Goal: Transaction & Acquisition: Purchase product/service

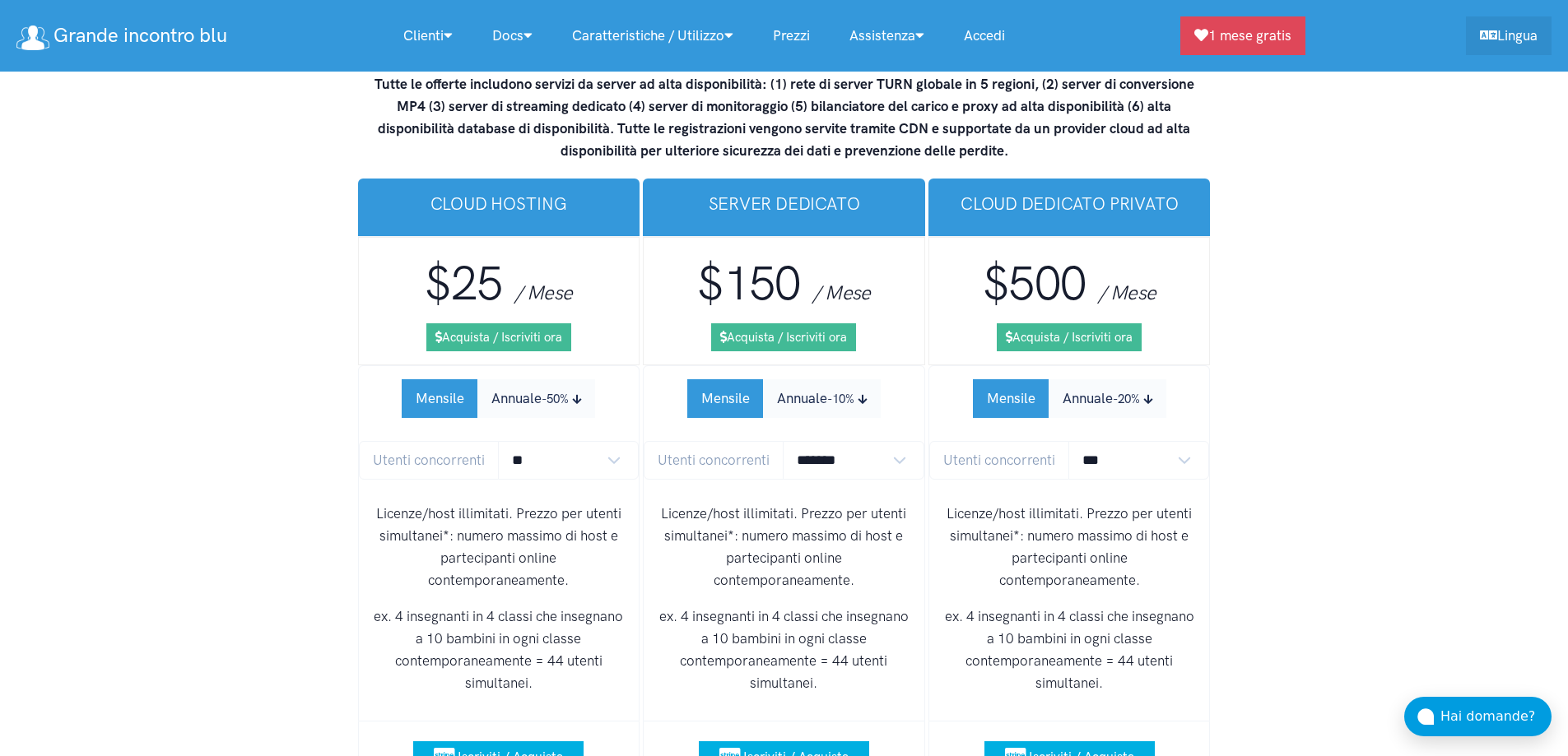
scroll to position [10250, 0]
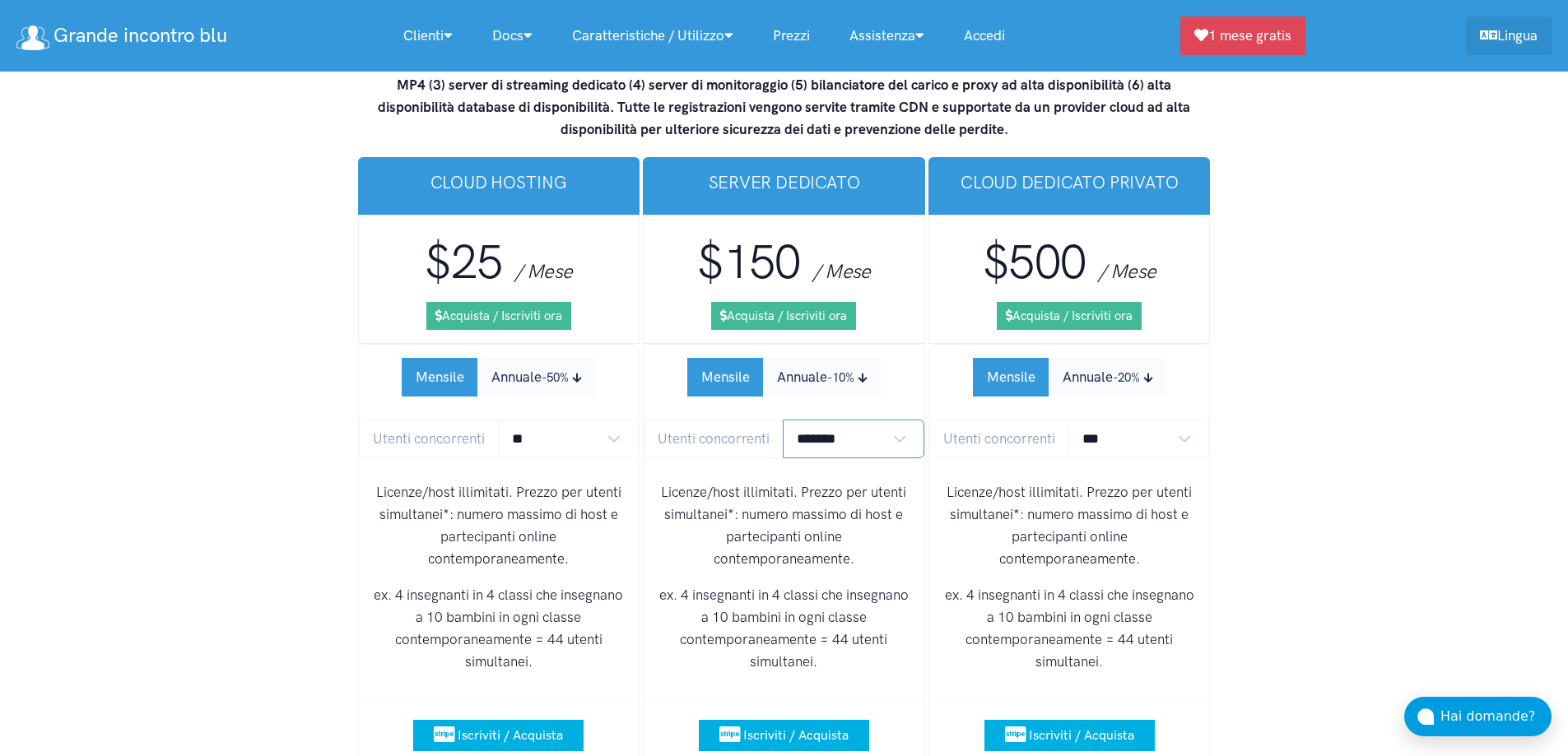
drag, startPoint x: 857, startPoint y: 353, endPoint x: 857, endPoint y: 364, distance: 11.0
click at [857, 420] on select "******* ******* *******" at bounding box center [853, 439] width 142 height 39
select select "*"
click at [782, 420] on select "******* ******* *******" at bounding box center [853, 439] width 142 height 39
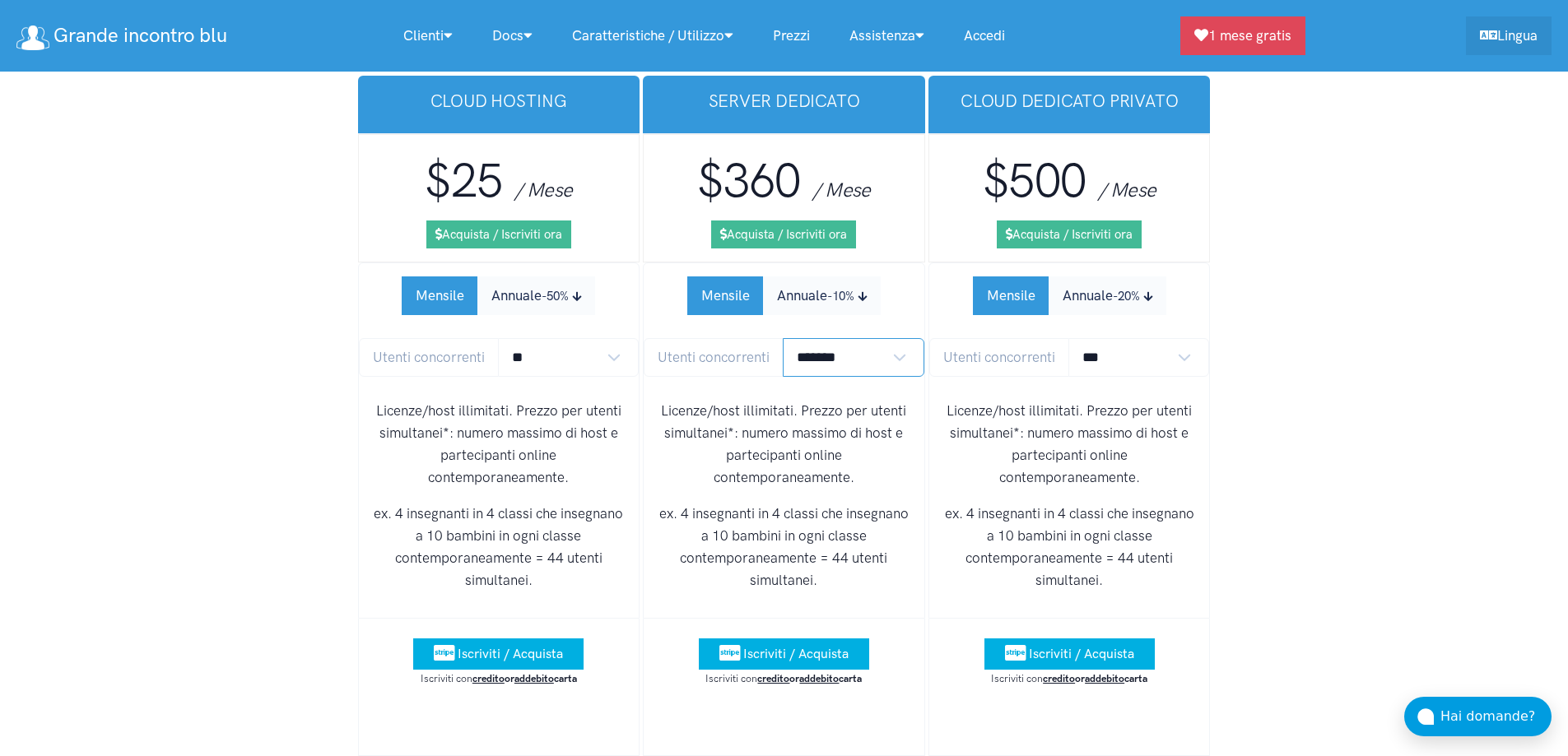
scroll to position [10332, 0]
click at [747, 645] on span "Iscriviti / Acquista" at bounding box center [795, 653] width 105 height 16
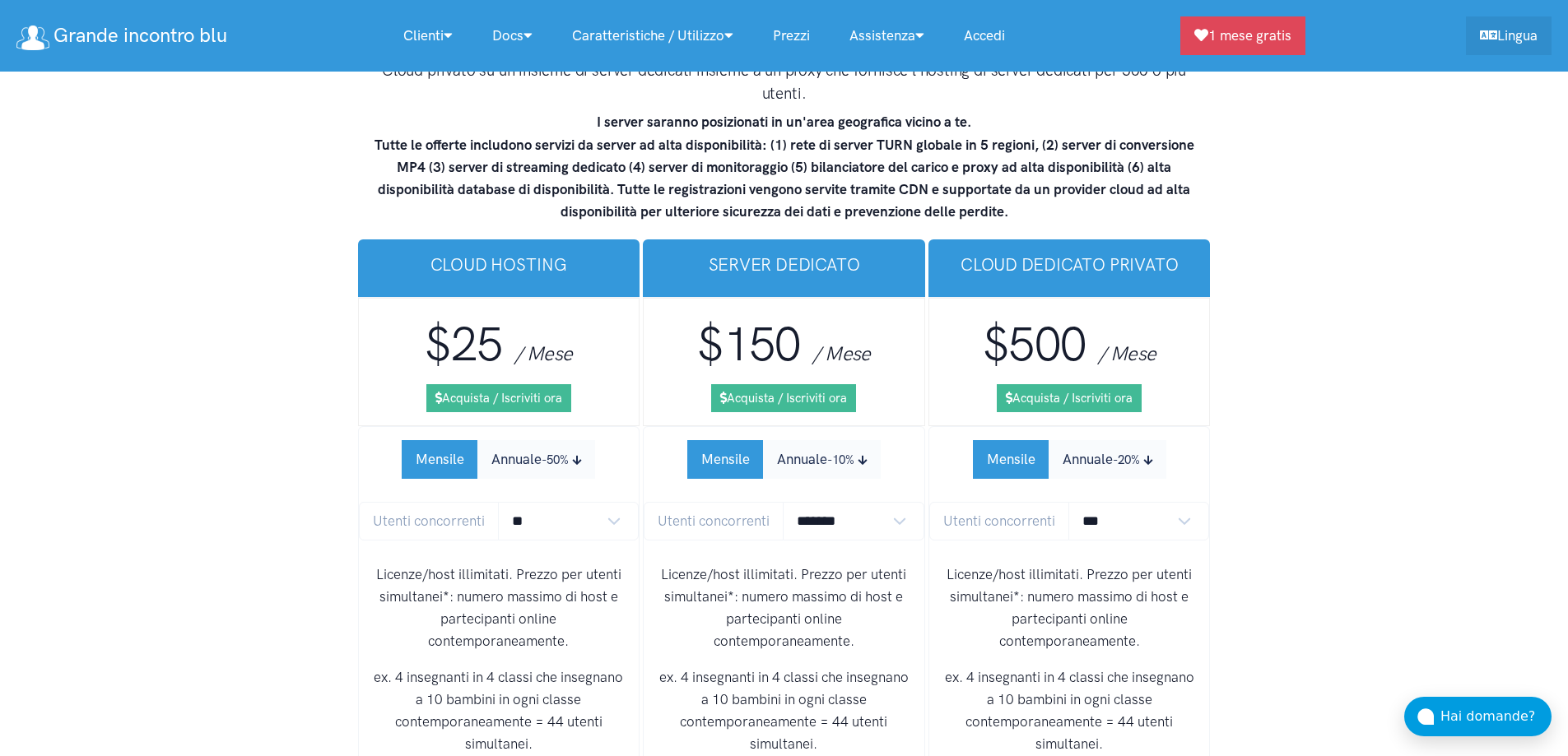
scroll to position [10250, 0]
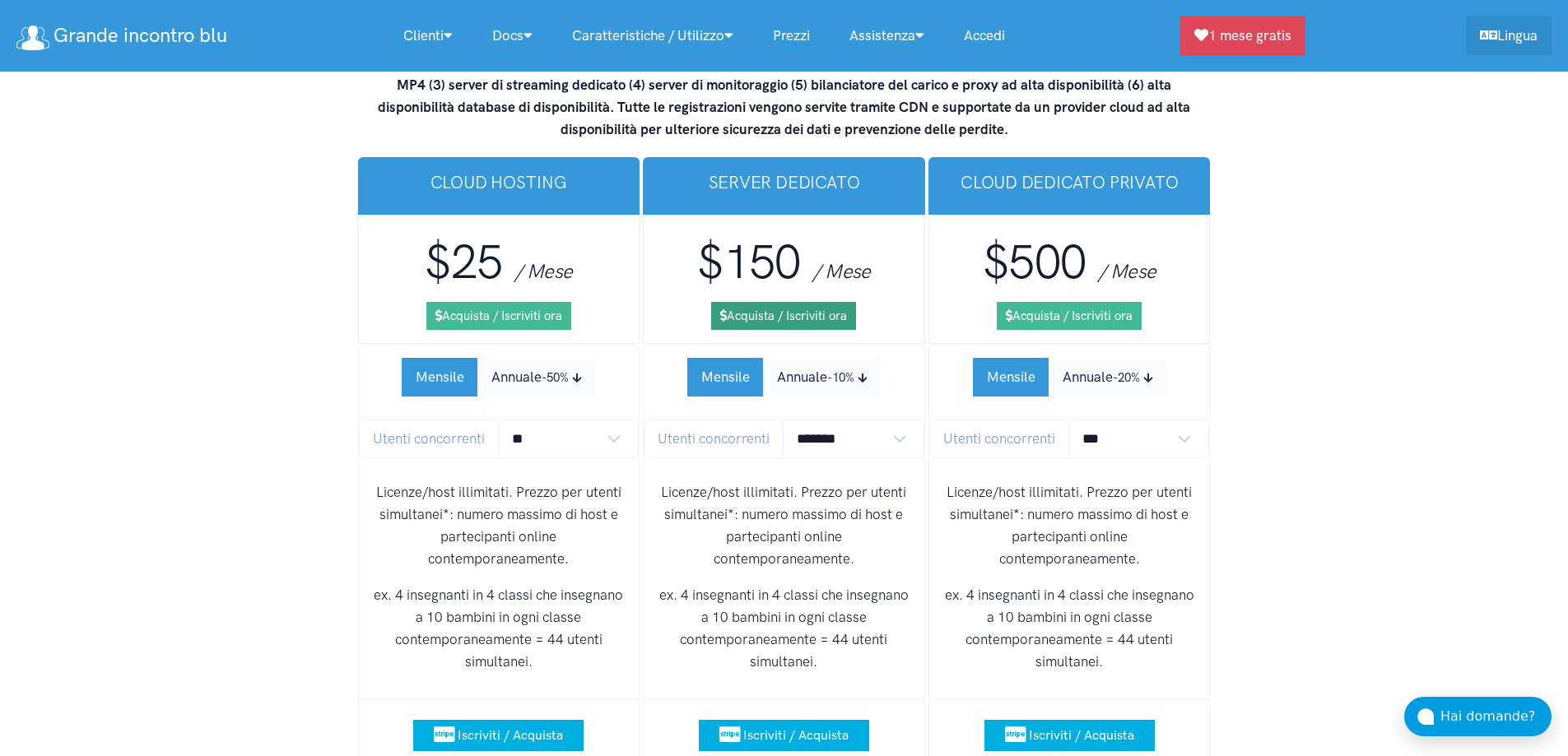
click at [825, 302] on link "Acquista / Iscriviti ora" at bounding box center [783, 315] width 145 height 28
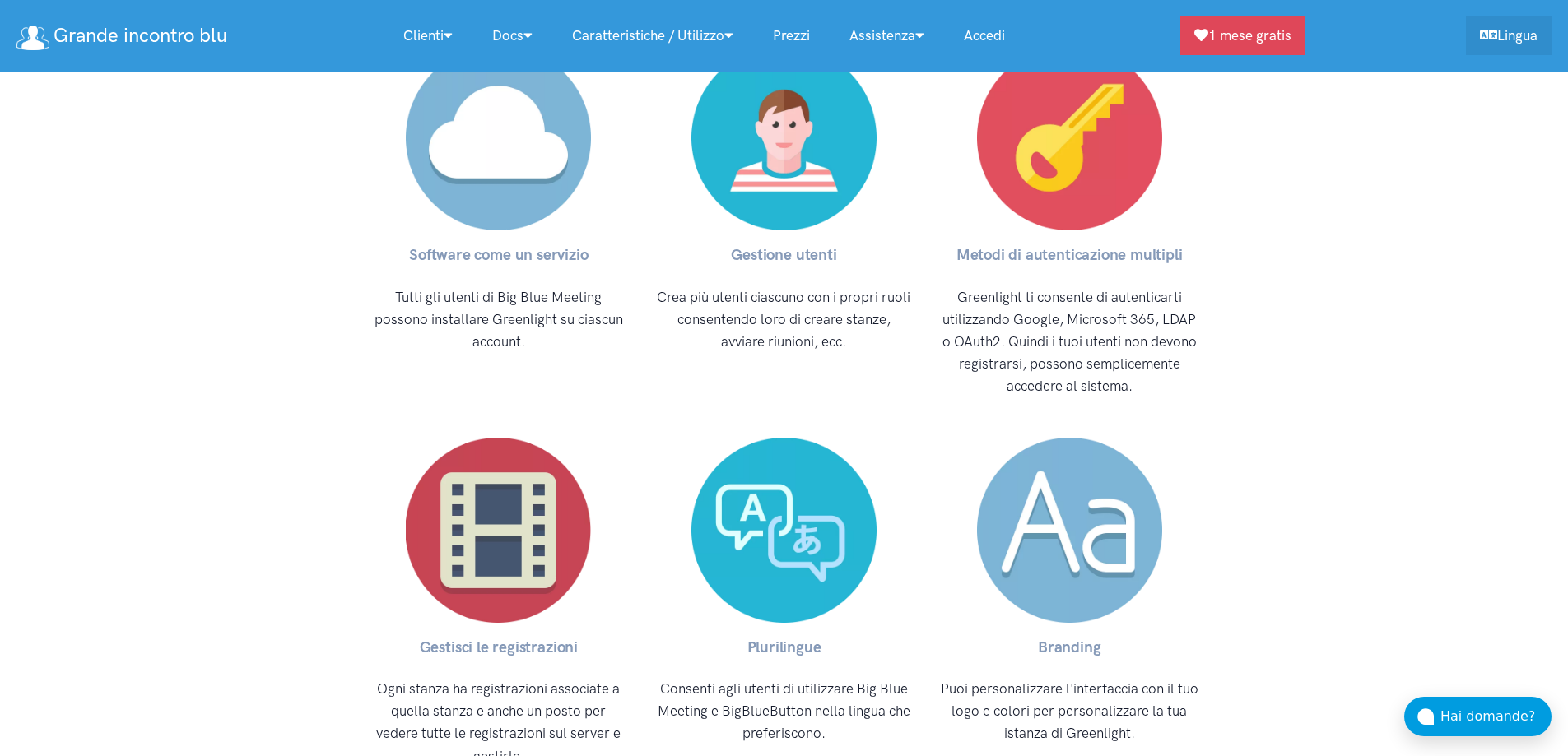
scroll to position [9143, 0]
click at [220, 43] on link "Grande incontro blu" at bounding box center [122, 36] width 211 height 35
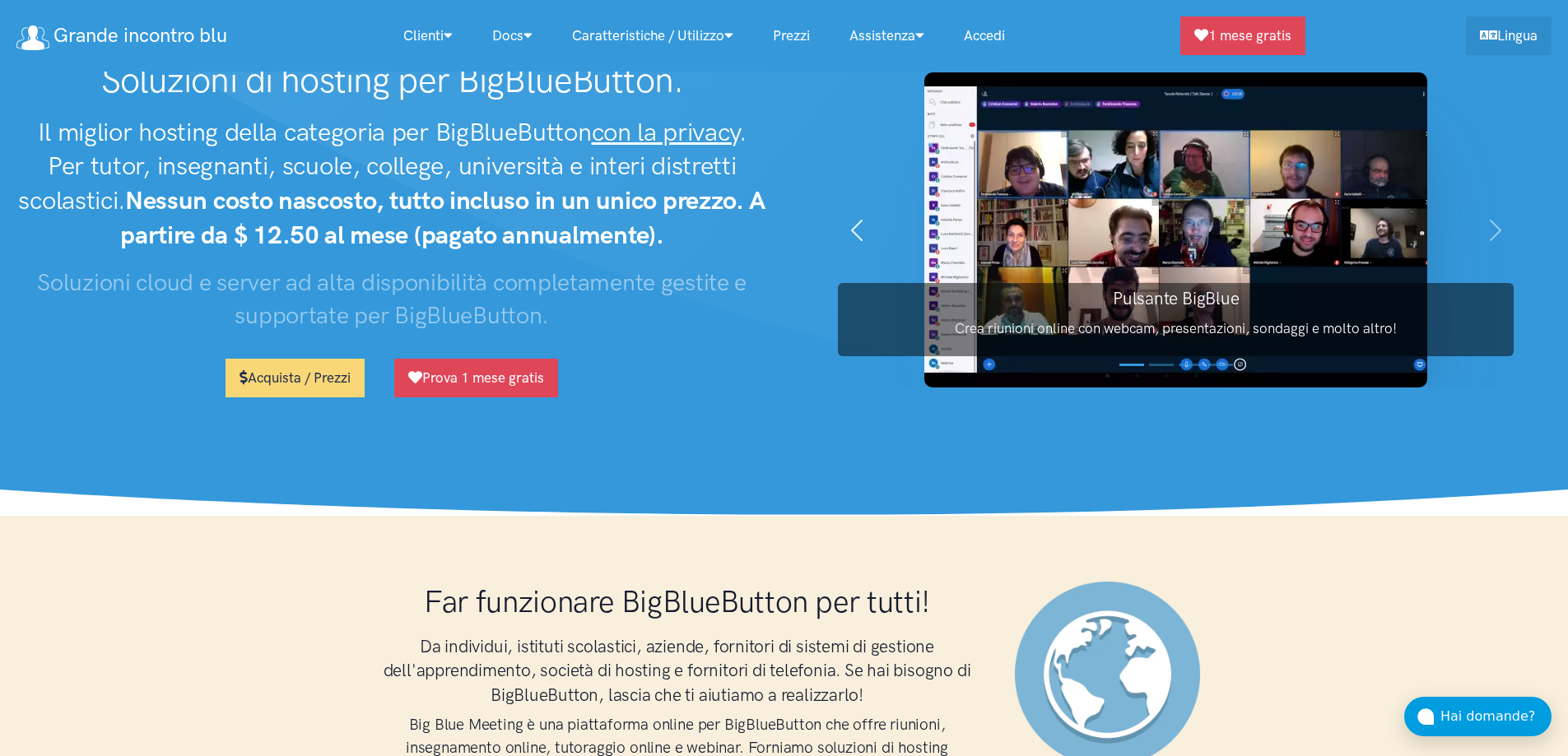
scroll to position [82, 0]
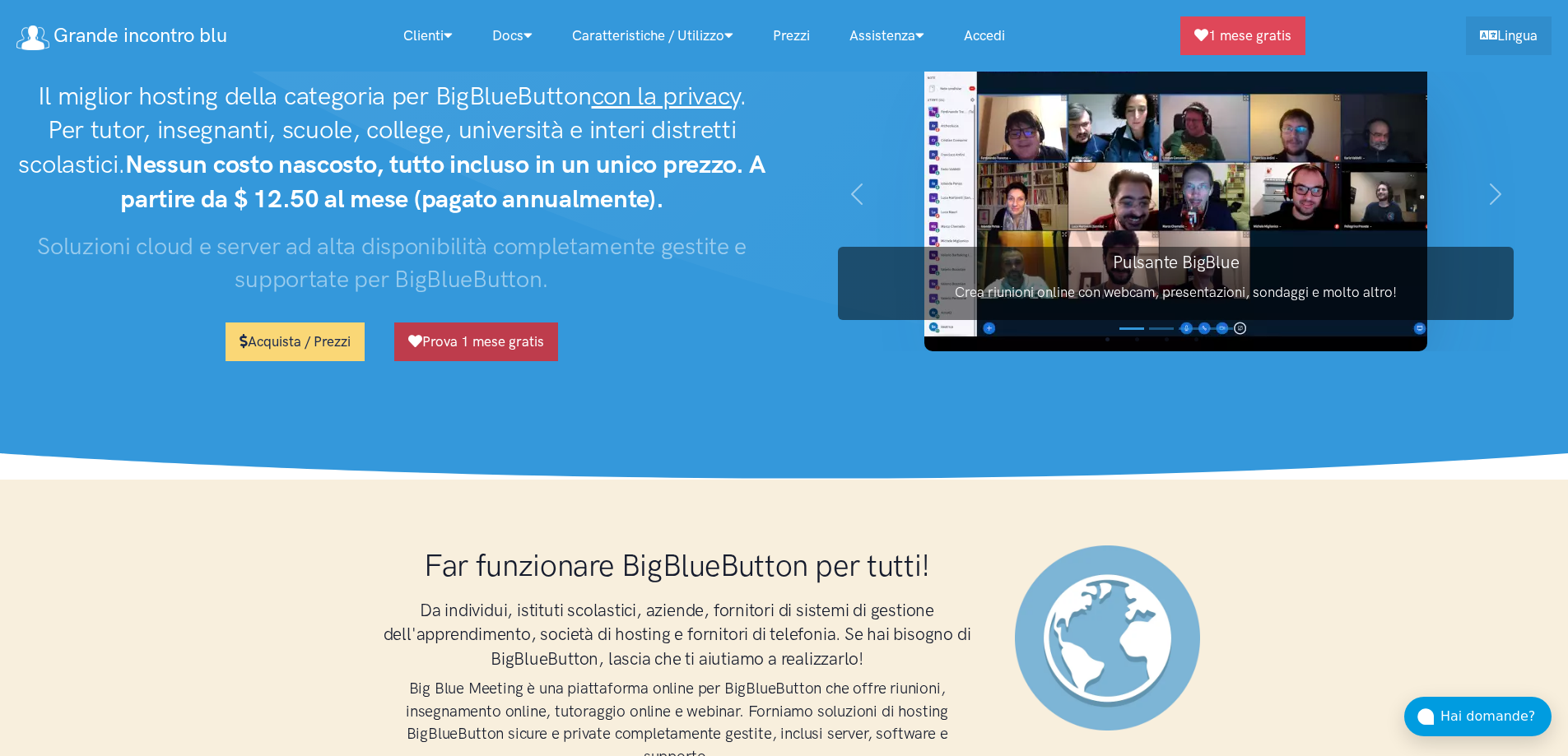
click at [459, 342] on link "Prova 1 mese gratis" at bounding box center [476, 342] width 164 height 39
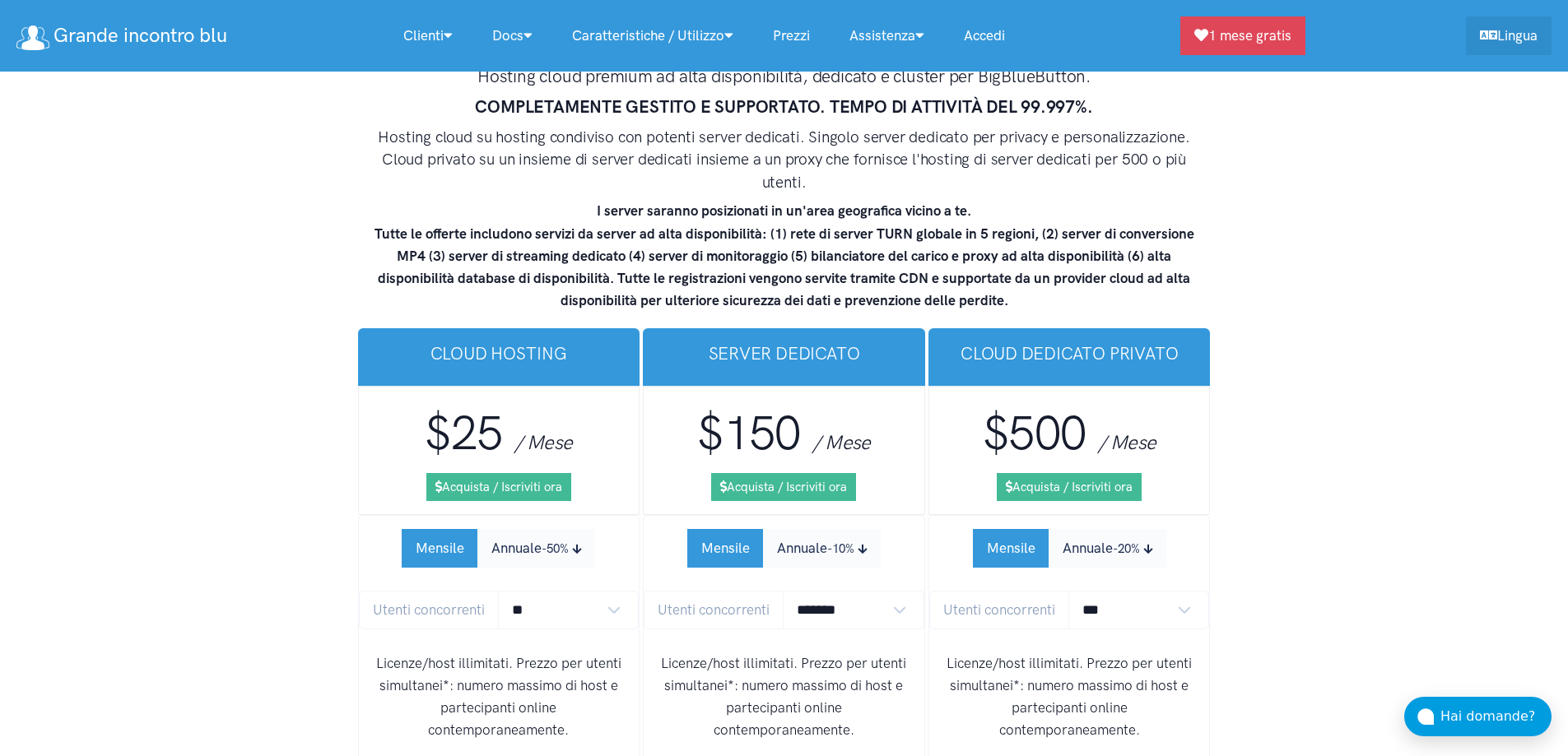
scroll to position [10086, 0]
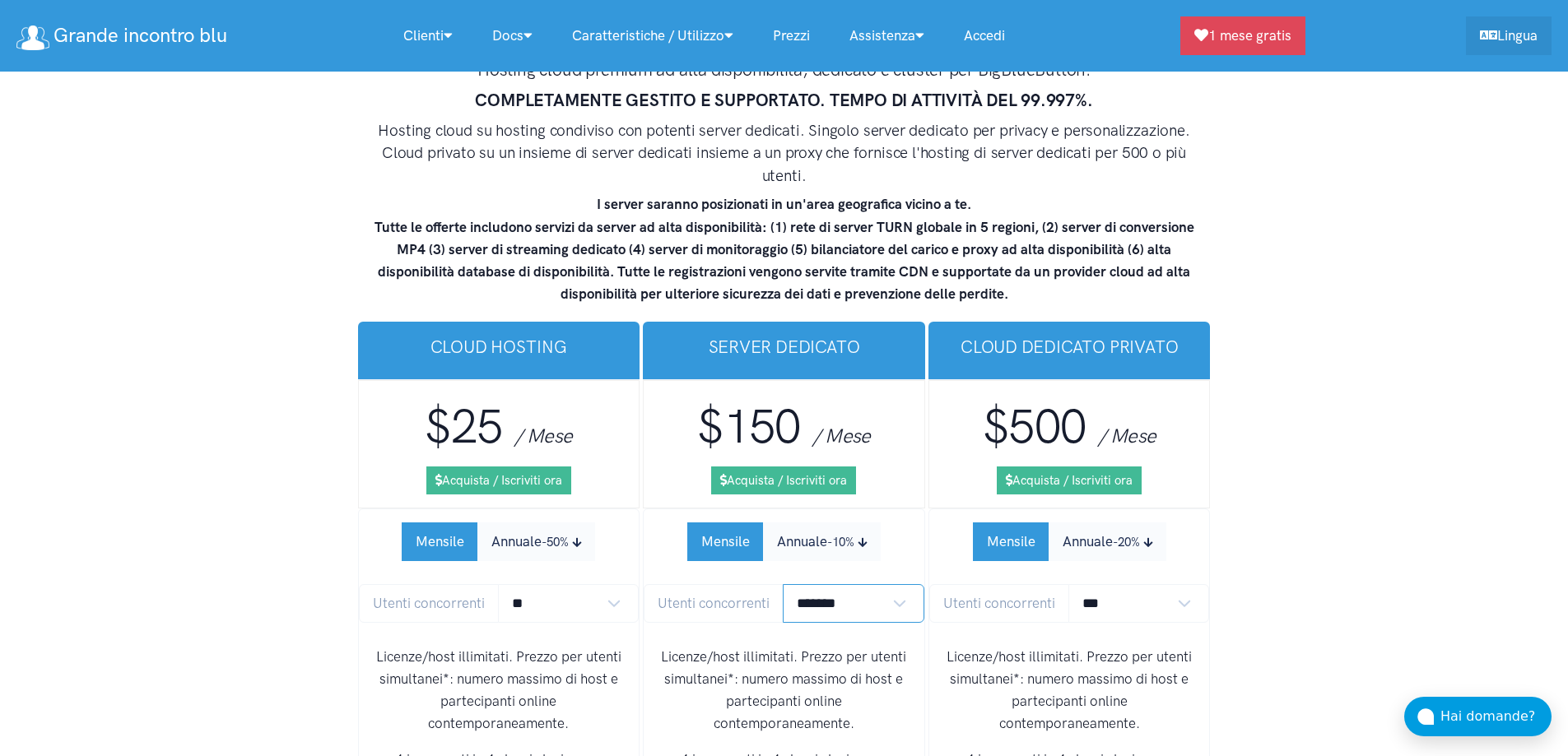
click at [829, 584] on select "******* ******* *******" at bounding box center [853, 603] width 142 height 39
select select "*"
click at [782, 584] on select "******* ******* *******" at bounding box center [853, 603] width 142 height 39
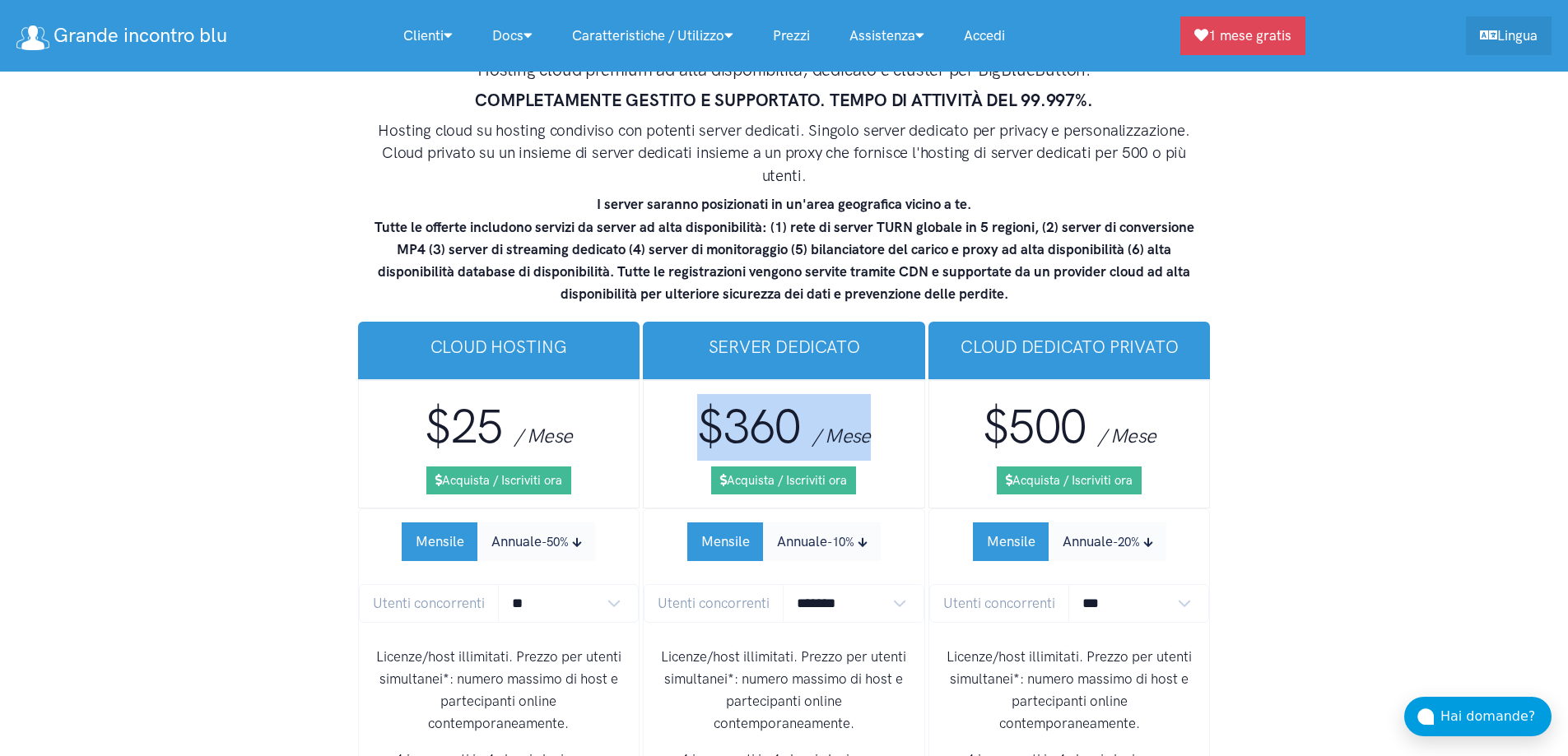
drag, startPoint x: 697, startPoint y: 337, endPoint x: 874, endPoint y: 337, distance: 177.0
click at [874, 394] on h3 "$360 / Mese" at bounding box center [783, 427] width 254 height 66
copy h3 "$360 / Mese"
click at [744, 398] on span "$360" at bounding box center [749, 426] width 104 height 57
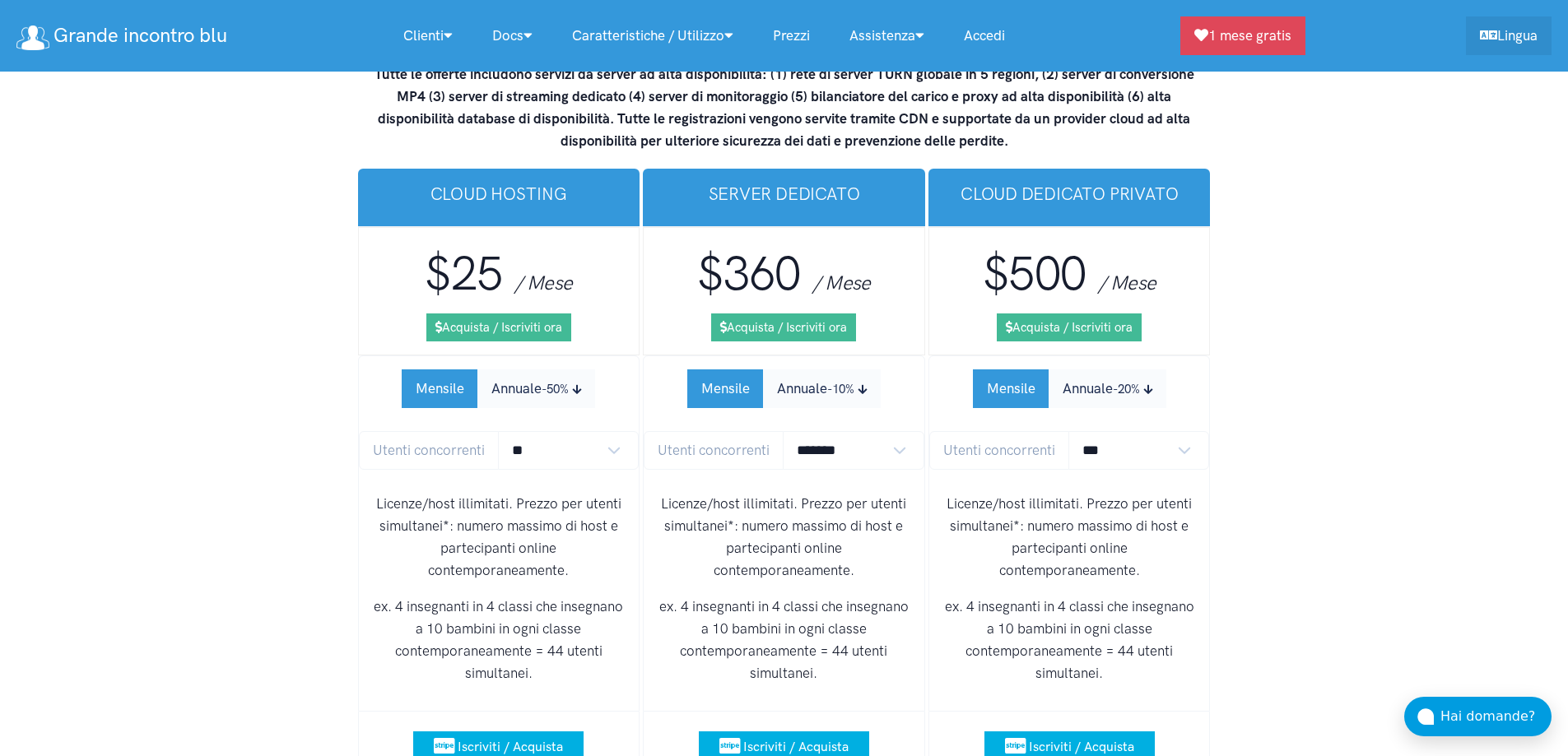
scroll to position [10332, 0]
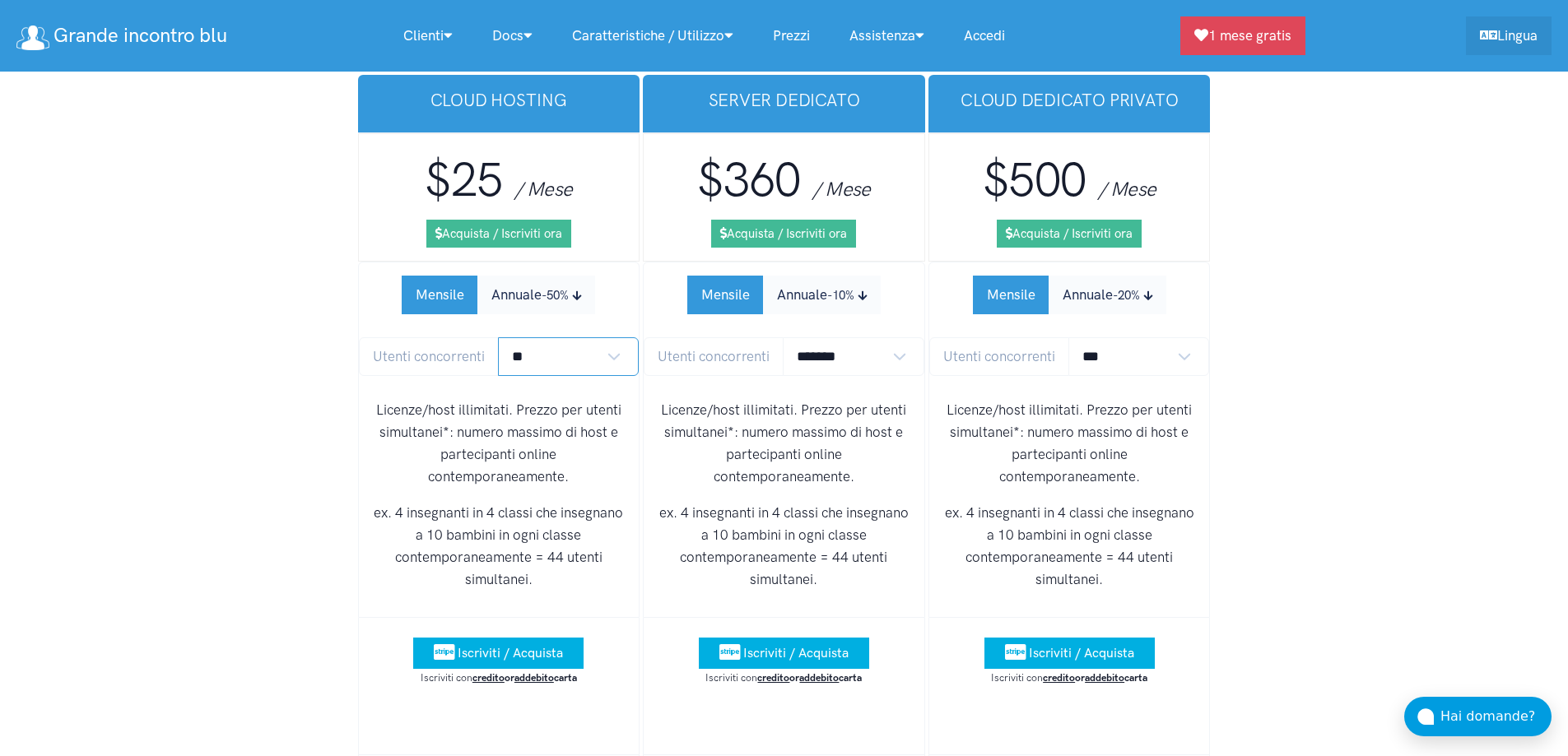
click at [609, 337] on select "** ** ** ** *** ***" at bounding box center [568, 357] width 142 height 39
select select "*"
click at [498, 337] on select "** ** ** ** *** ***" at bounding box center [568, 357] width 142 height 39
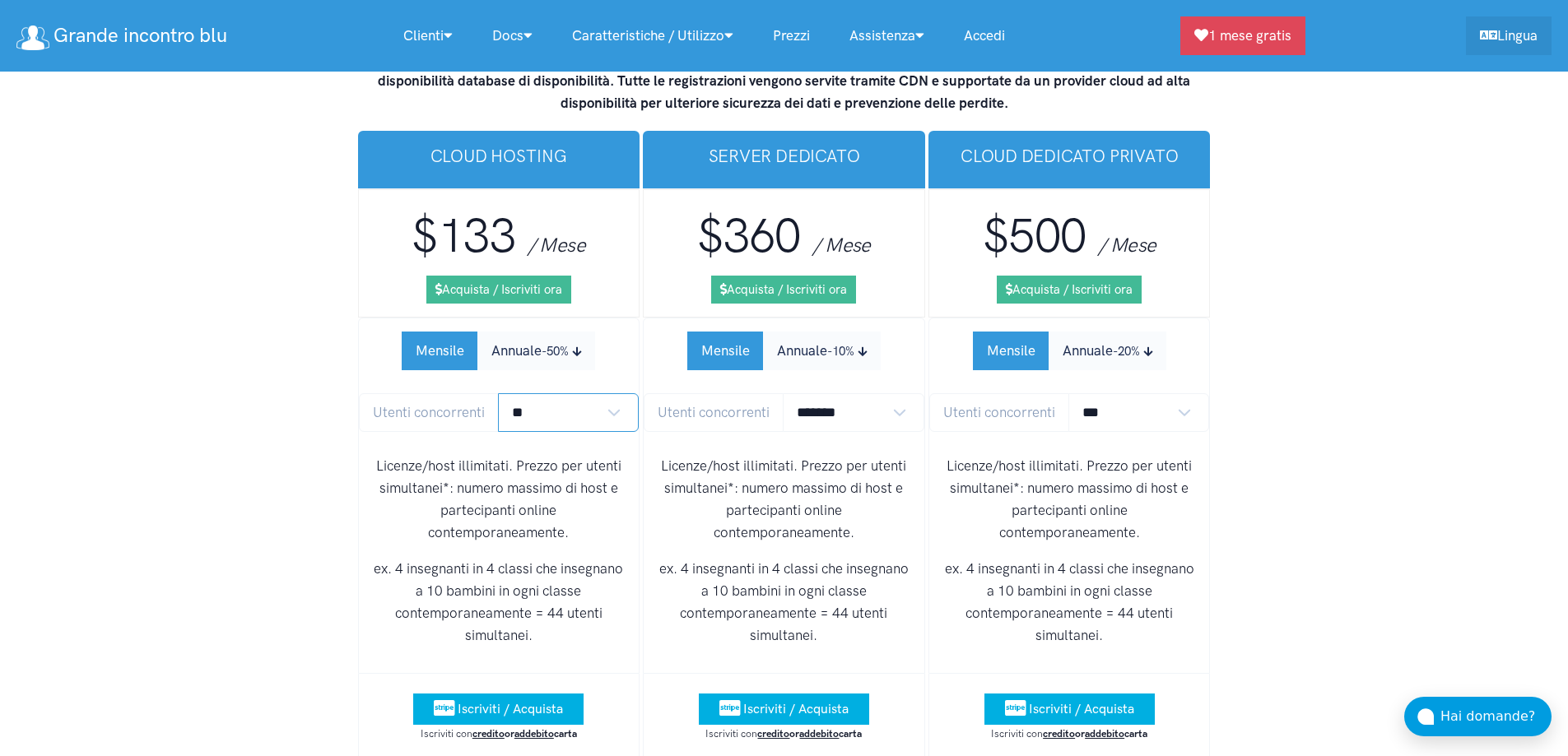
scroll to position [10250, 0]
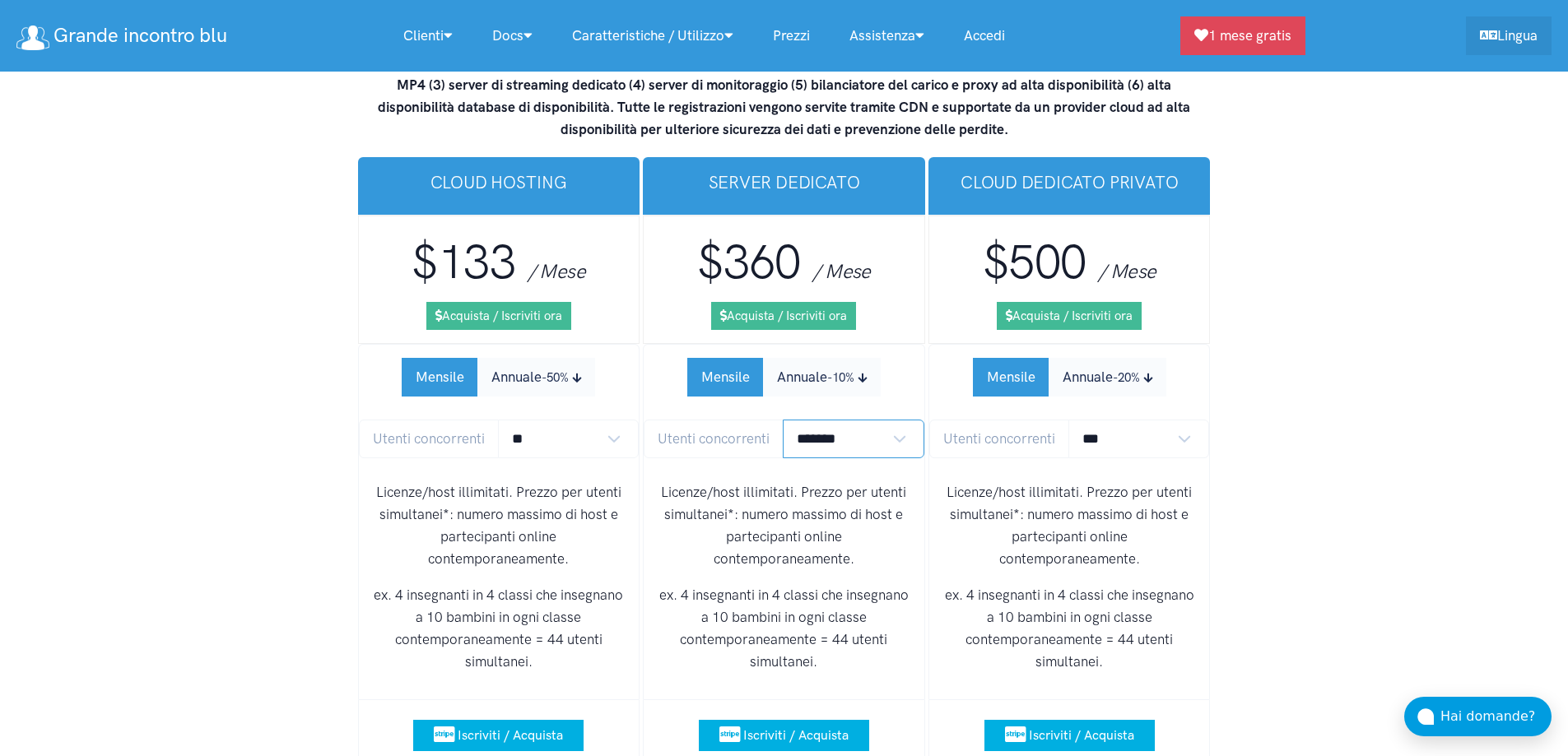
click at [847, 420] on select "******* ******* *******" at bounding box center [853, 439] width 142 height 39
click at [782, 420] on select "******* ******* *******" at bounding box center [853, 439] width 142 height 39
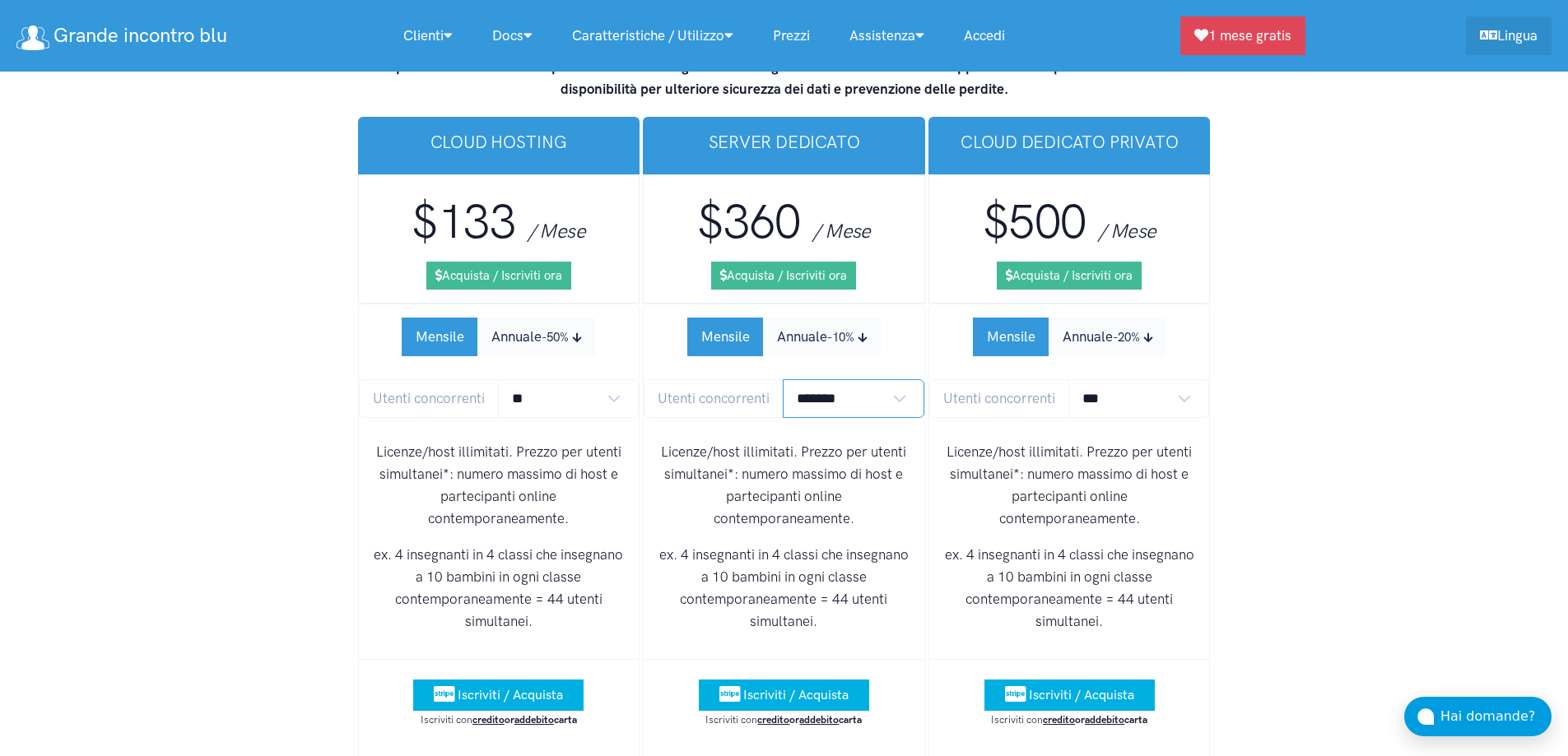
scroll to position [10415, 0]
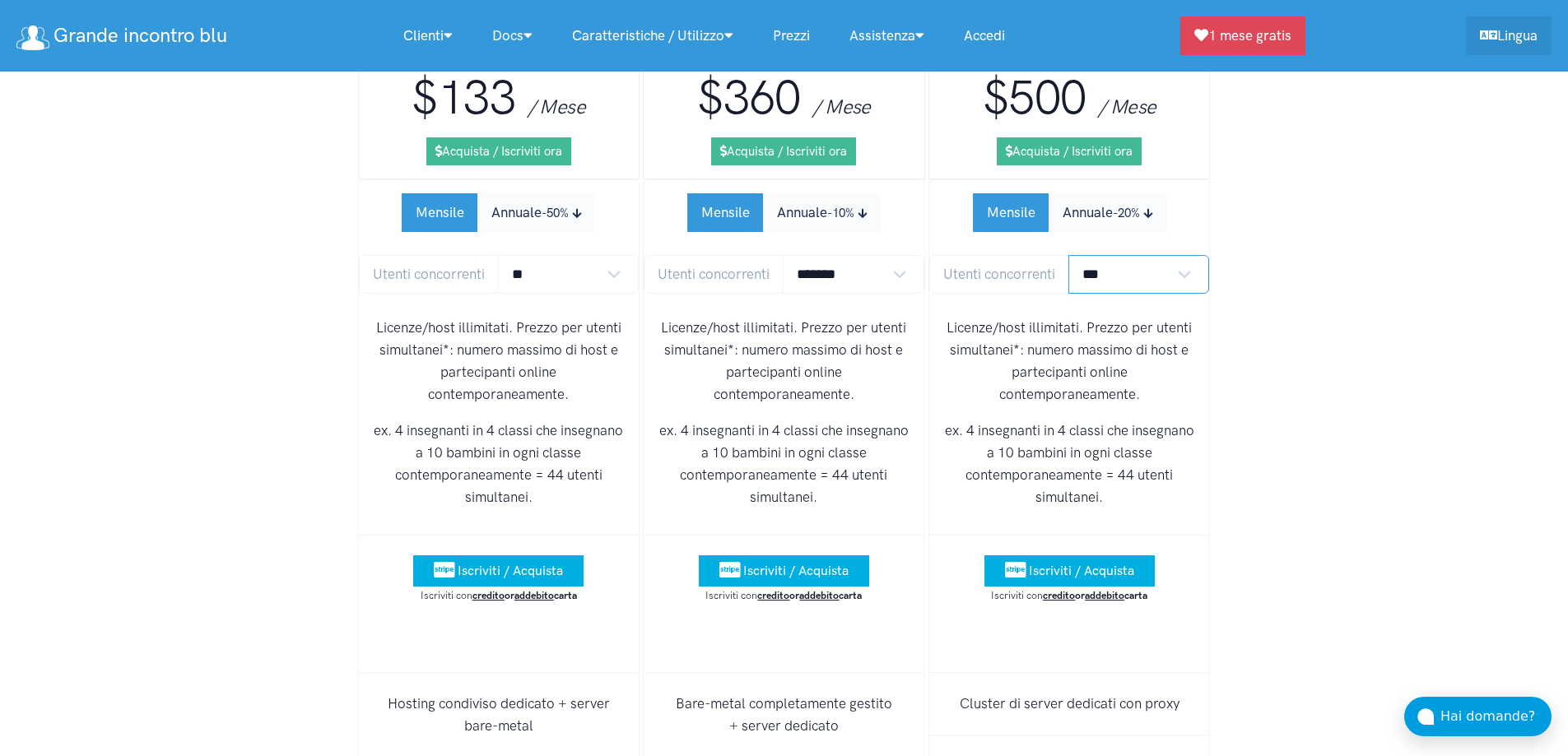
click at [1141, 255] on select "*** **** **** **** **** **** **** **** **** **** **** **** *****" at bounding box center [1139, 274] width 142 height 39
select select "*"
click at [1069, 255] on select "*** **** **** **** **** **** **** **** **** **** **** **** *****" at bounding box center [1139, 274] width 142 height 39
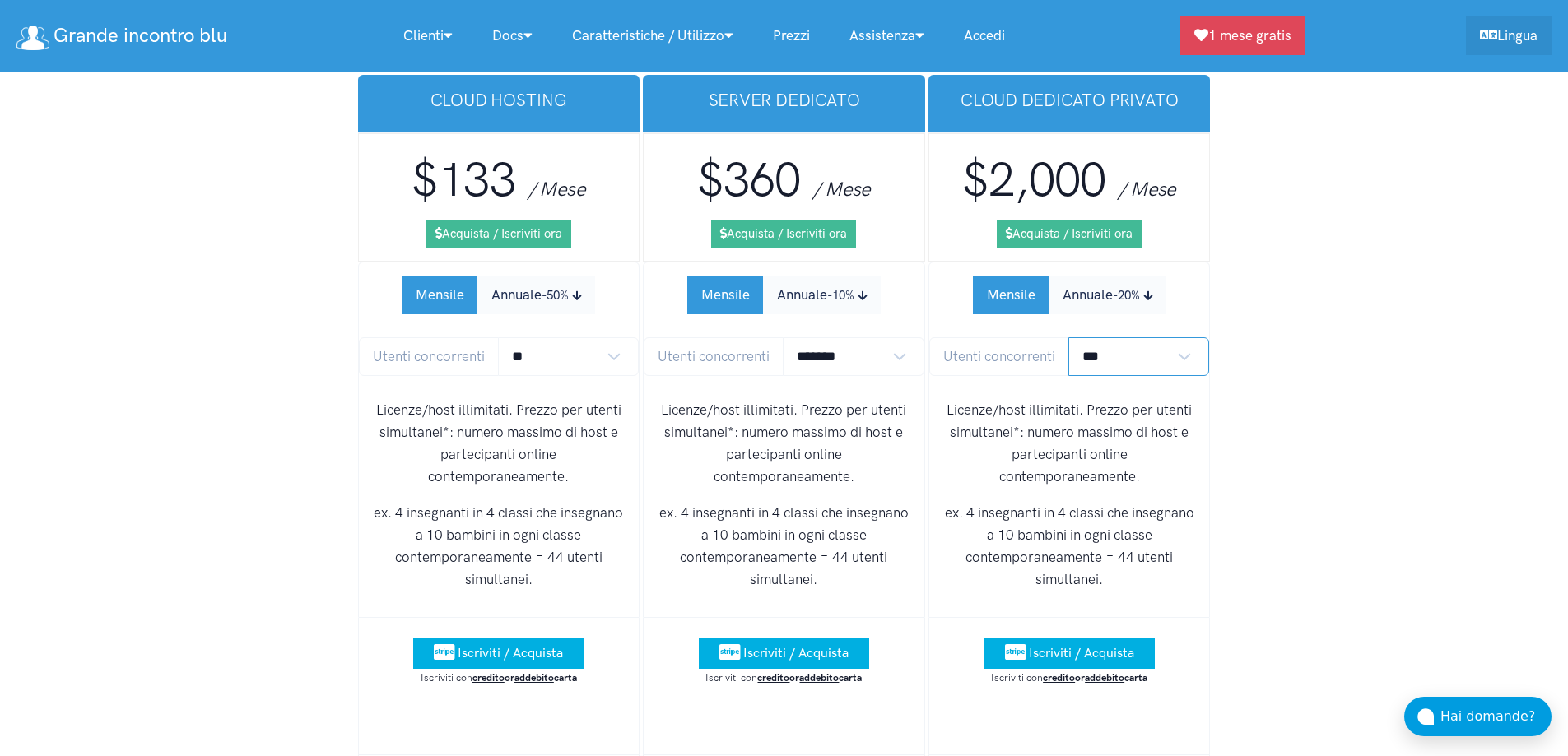
scroll to position [10250, 0]
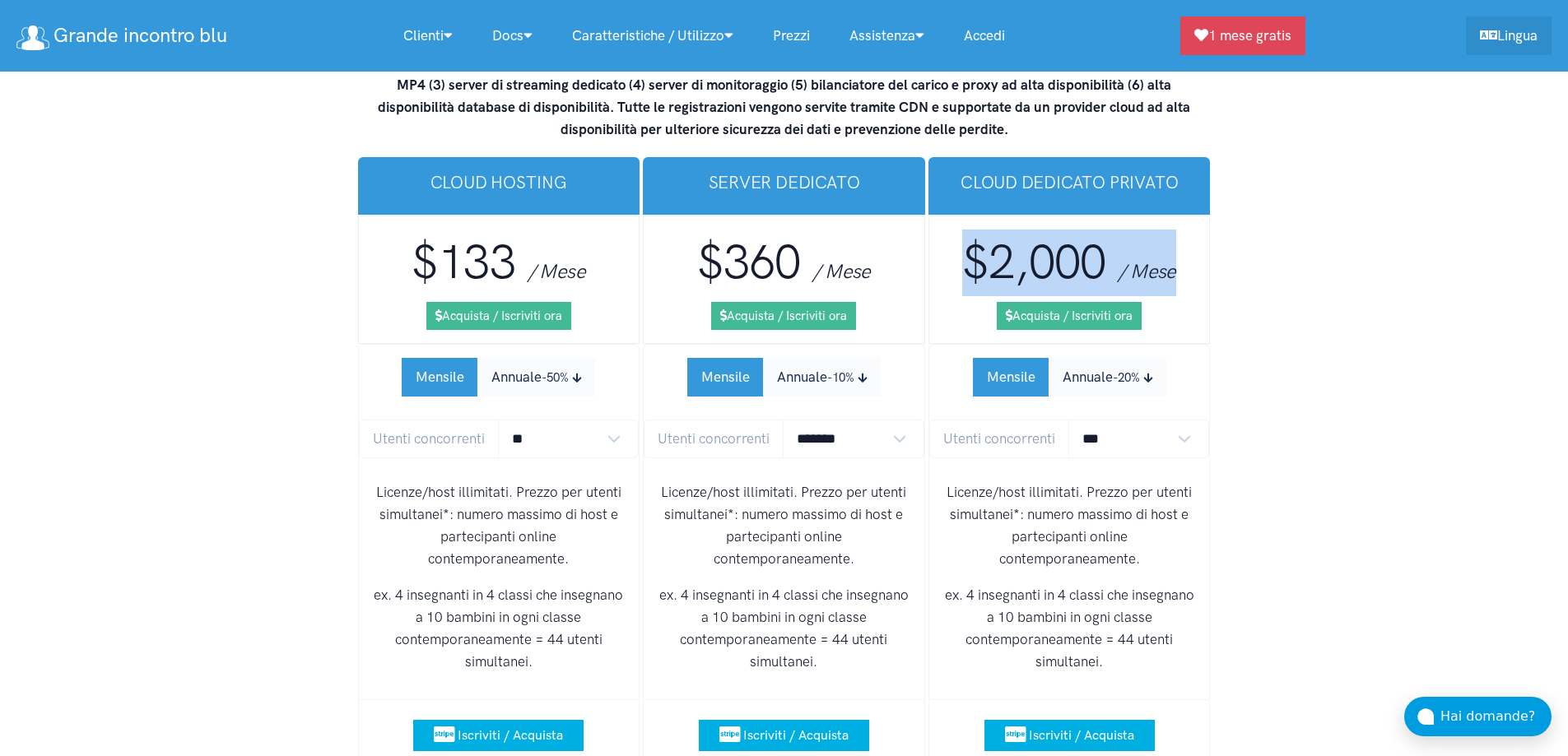
drag, startPoint x: 967, startPoint y: 180, endPoint x: 1179, endPoint y: 177, distance: 212.0
click at [1179, 230] on h3 "$2,000 / Mese" at bounding box center [1069, 263] width 254 height 66
click at [1125, 370] on small "-20%" at bounding box center [1126, 378] width 27 height 15
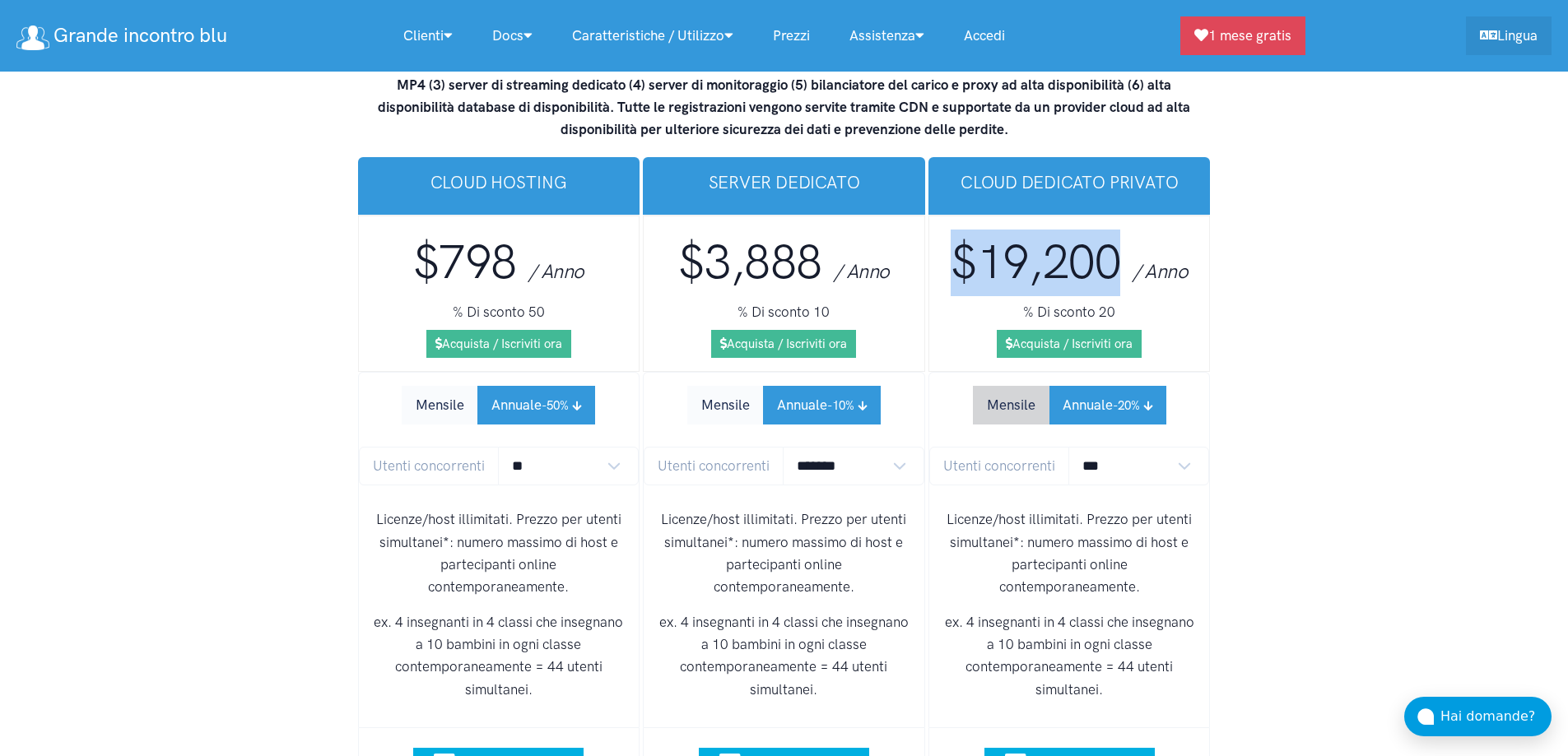
click at [1025, 386] on button "Mensile" at bounding box center [1011, 405] width 76 height 39
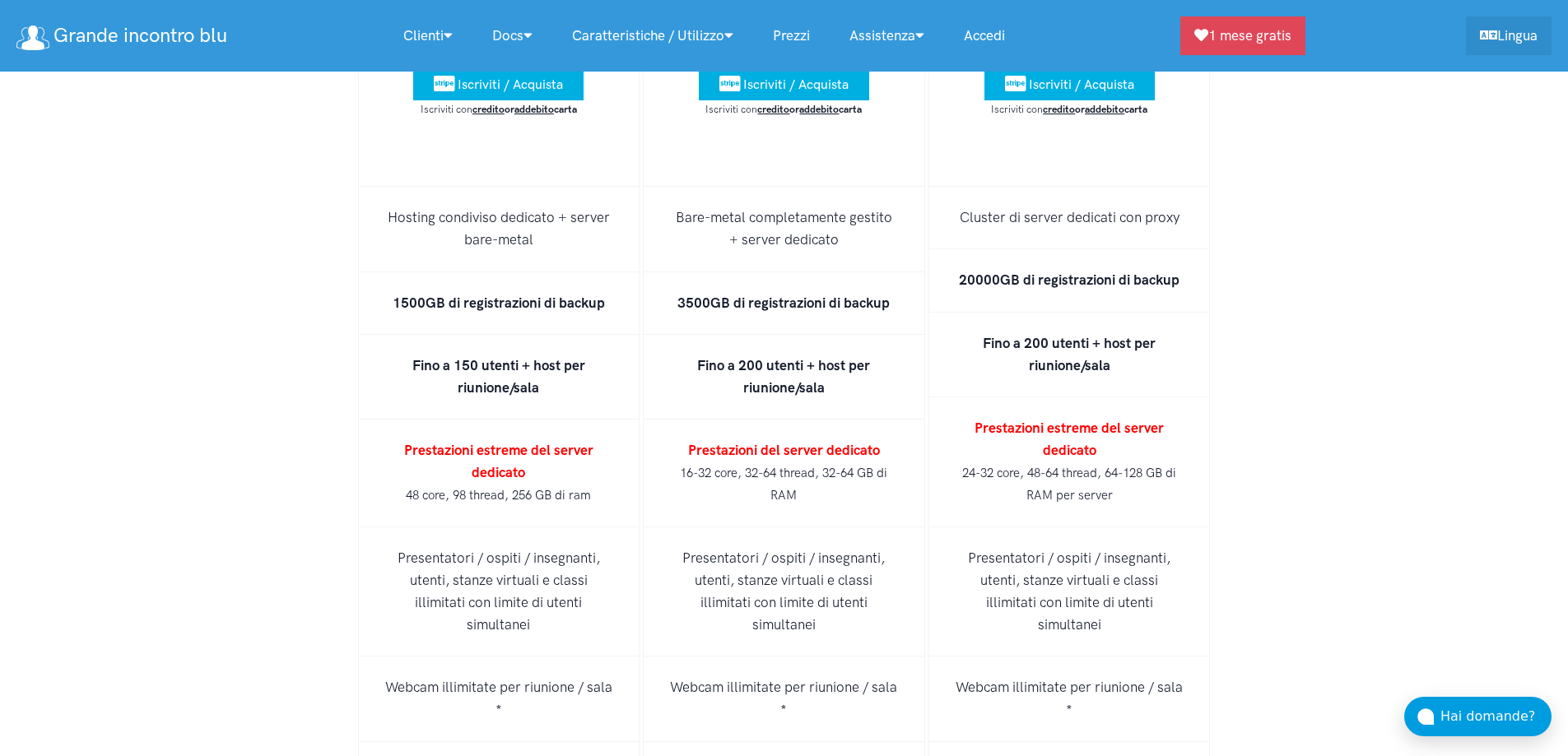
scroll to position [10909, 0]
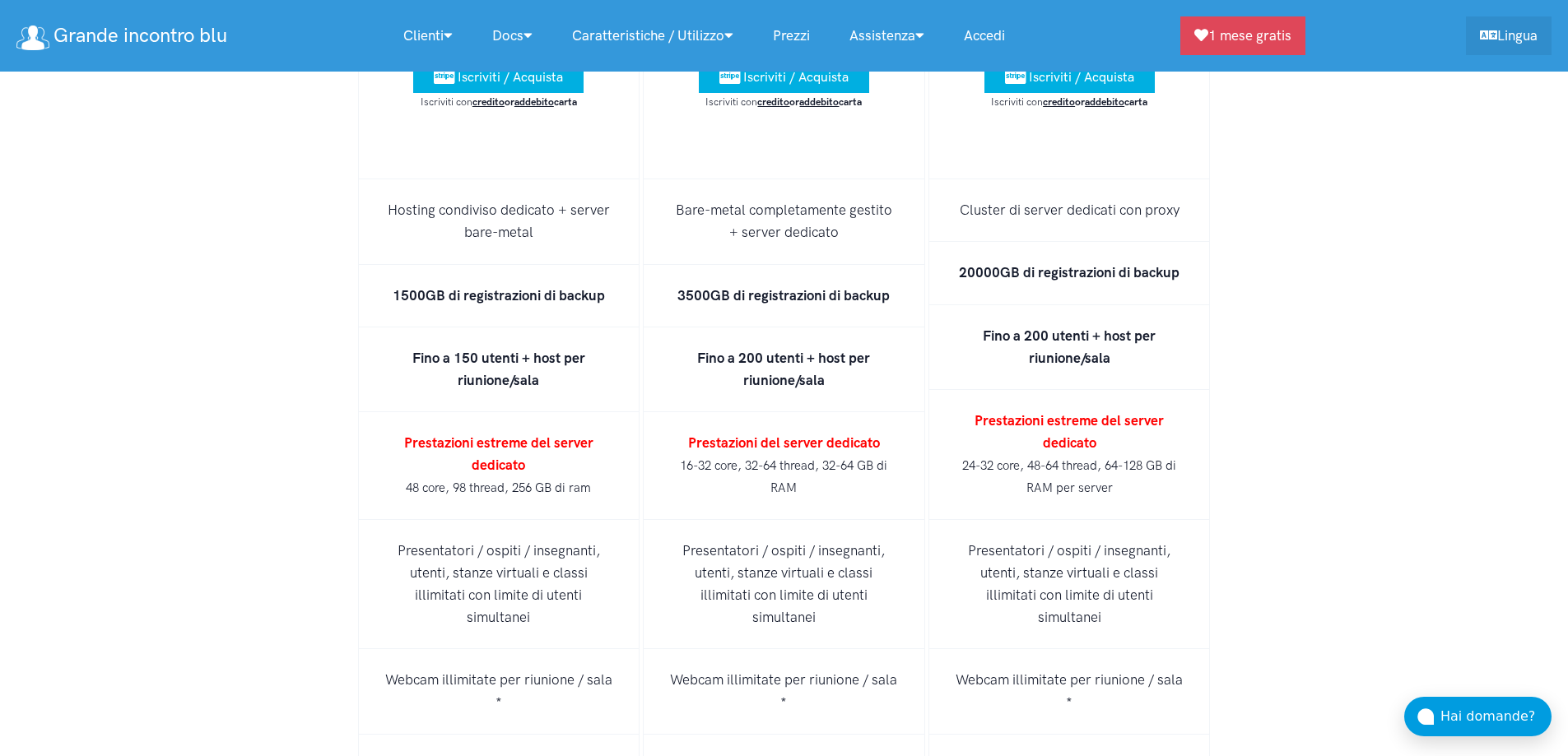
click at [834, 435] on strong "Prestazioni del server dedicato" at bounding box center [784, 443] width 191 height 17
click at [834, 412] on li "Prestazioni del server dedicato 16-32 core, 32-64 thread, 32-64 GB di RAM" at bounding box center [784, 466] width 282 height 107
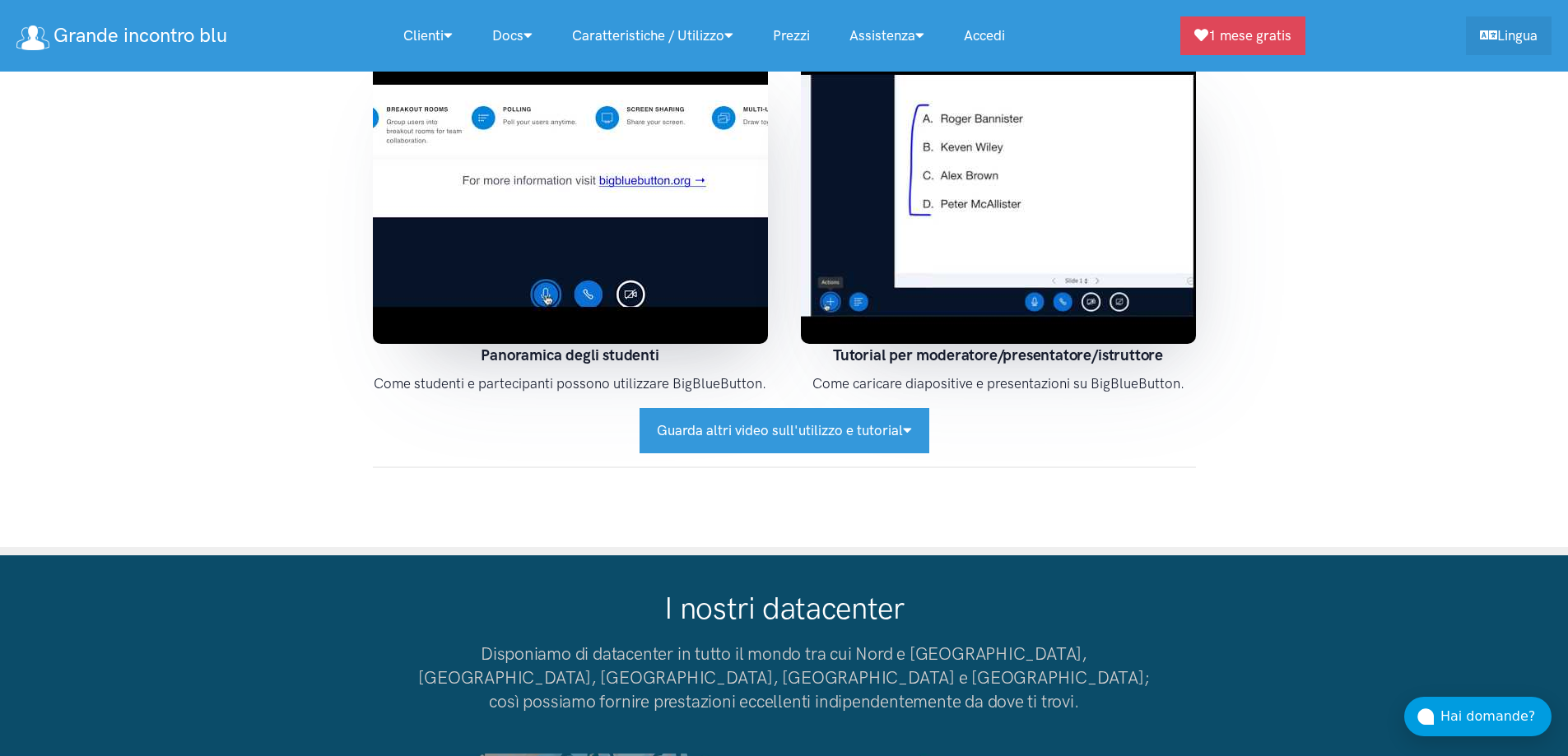
scroll to position [12718, 0]
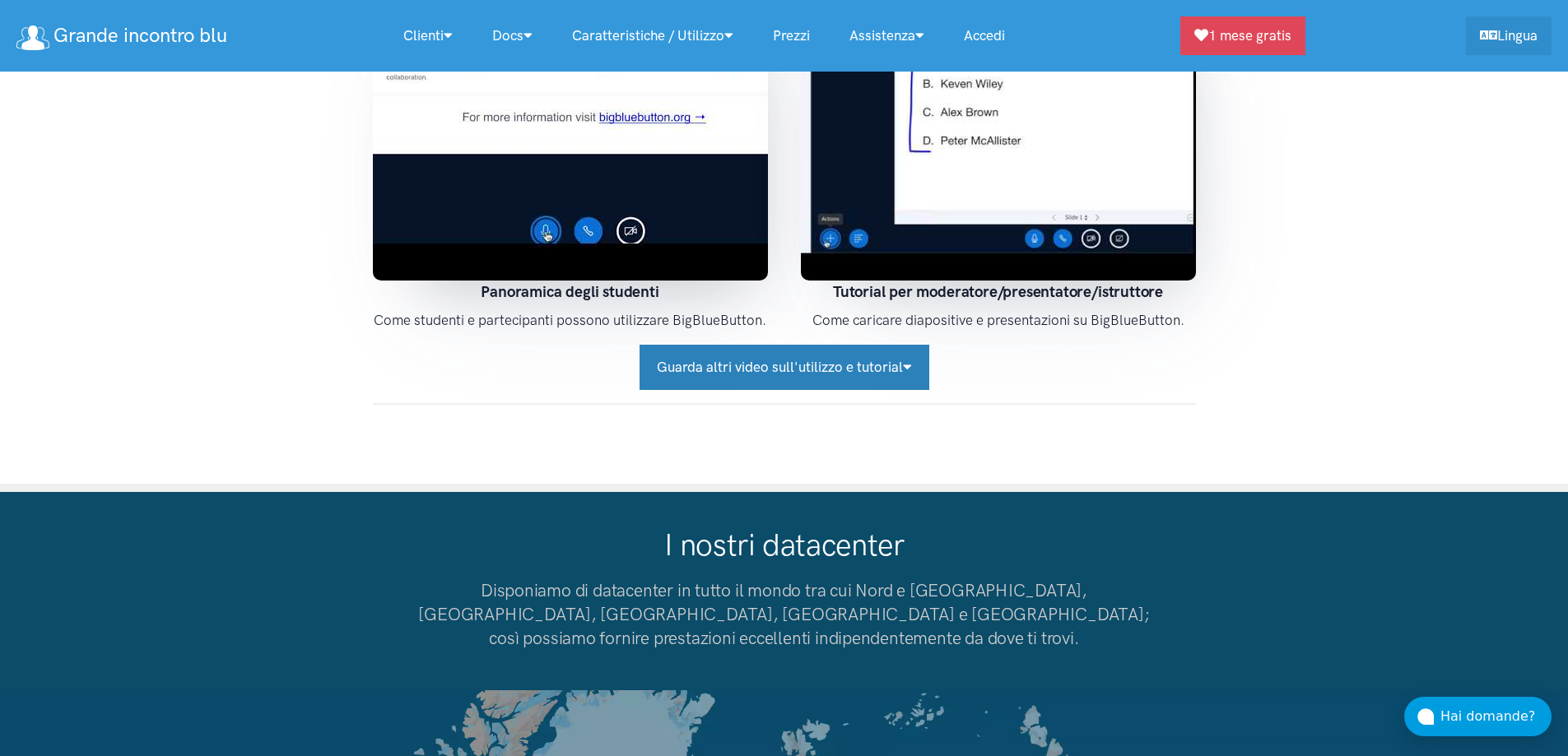
click at [867, 345] on button "Guarda altri video sull'utilizzo e tutorial" at bounding box center [784, 368] width 290 height 45
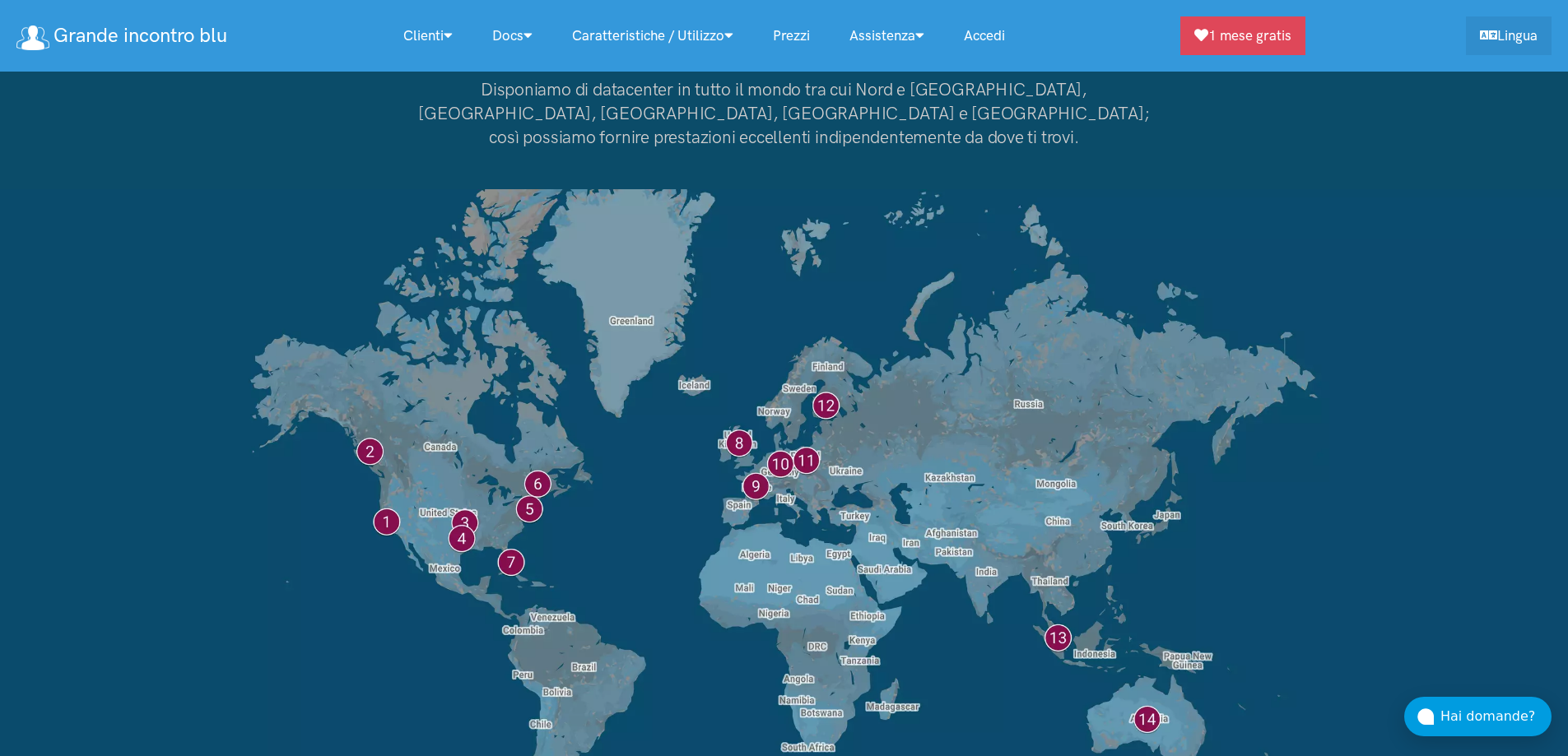
scroll to position [14528, 0]
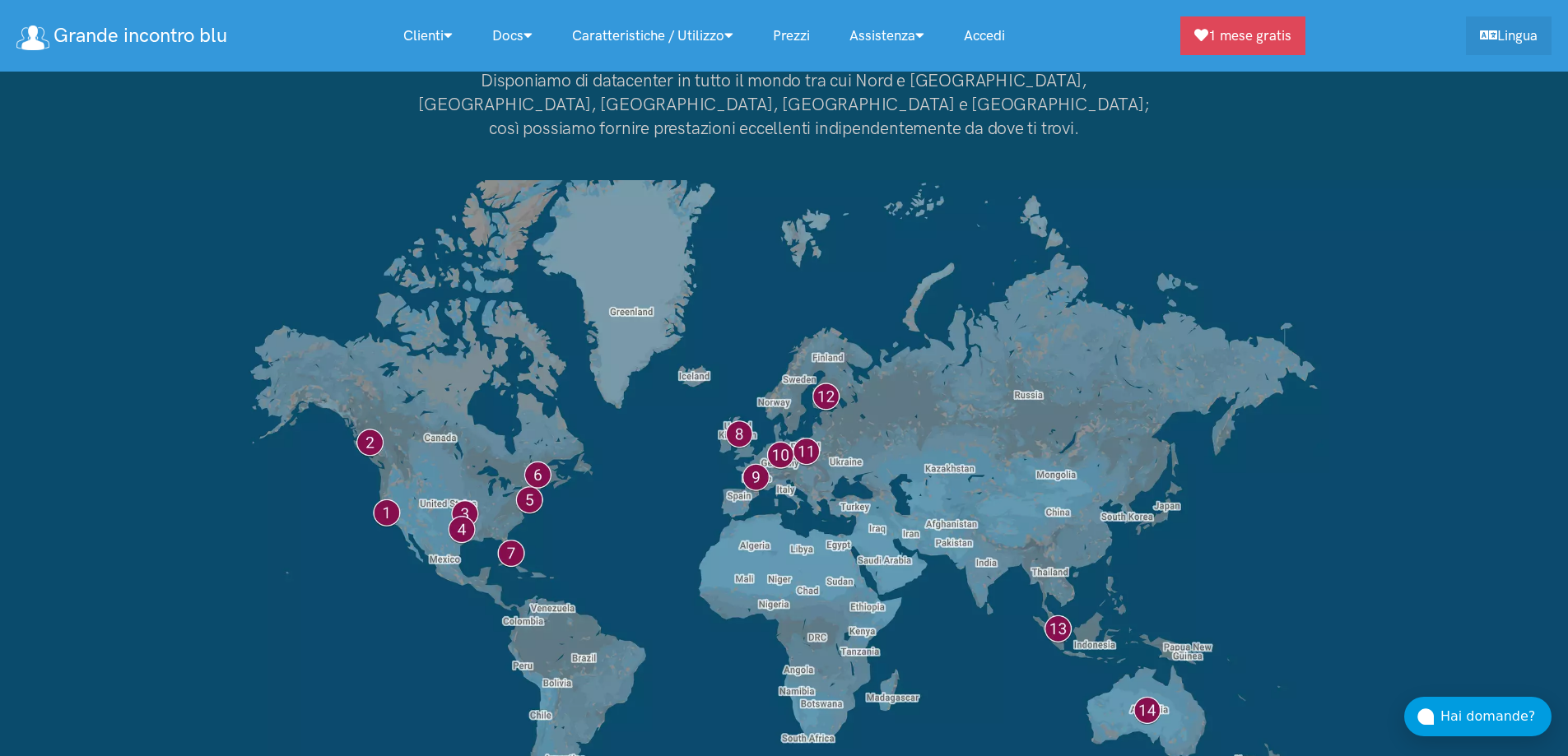
click at [781, 339] on img at bounding box center [784, 509] width 1568 height 658
click at [762, 362] on img at bounding box center [784, 509] width 1568 height 658
click at [802, 343] on img at bounding box center [784, 509] width 1568 height 658
click at [755, 326] on img at bounding box center [784, 509] width 1568 height 658
click at [833, 299] on img at bounding box center [784, 509] width 1568 height 658
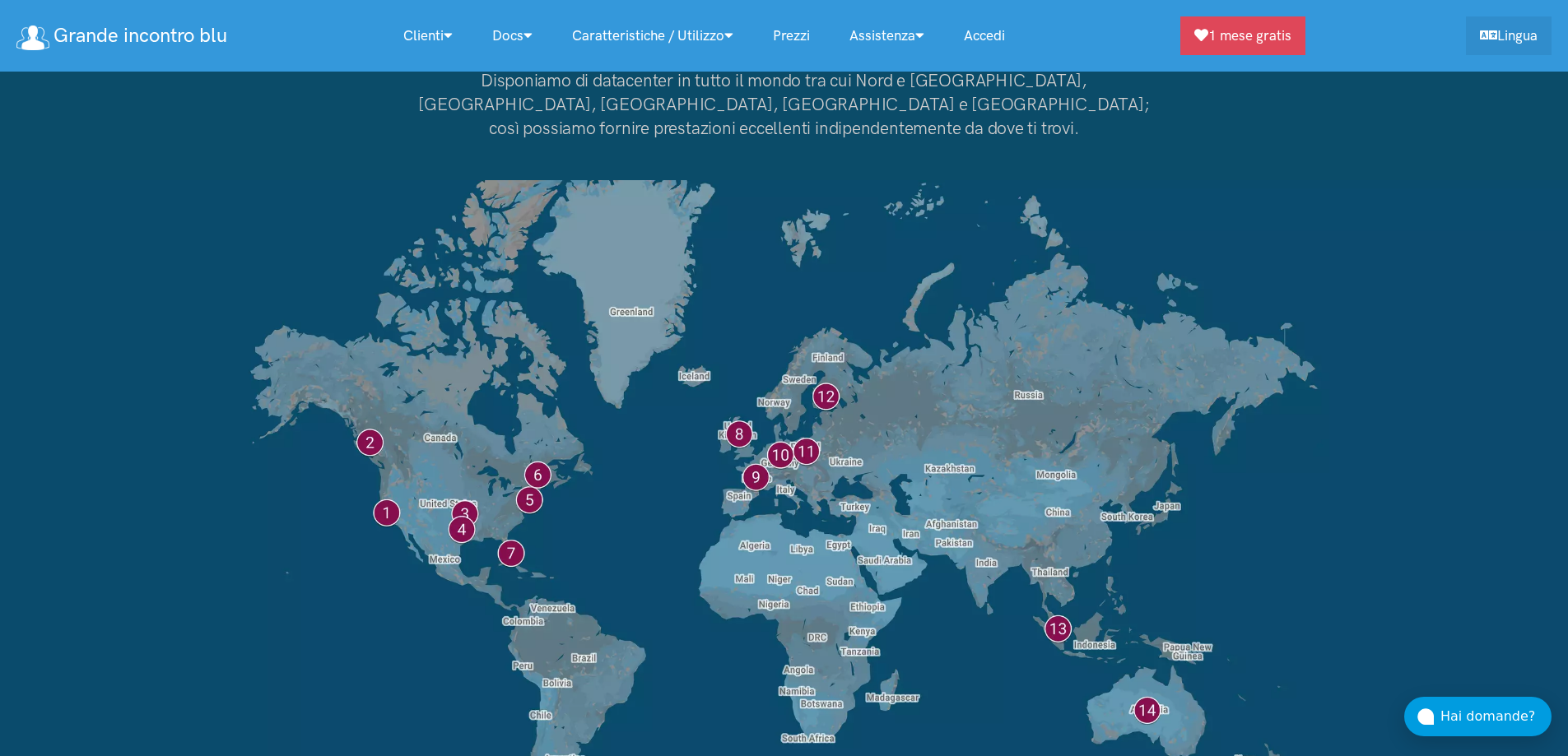
click at [1154, 593] on img at bounding box center [784, 509] width 1568 height 658
click at [1061, 517] on img at bounding box center [784, 509] width 1568 height 658
click at [534, 364] on img at bounding box center [784, 509] width 1568 height 658
click at [529, 414] on img at bounding box center [784, 509] width 1568 height 658
click at [370, 325] on img at bounding box center [784, 509] width 1568 height 658
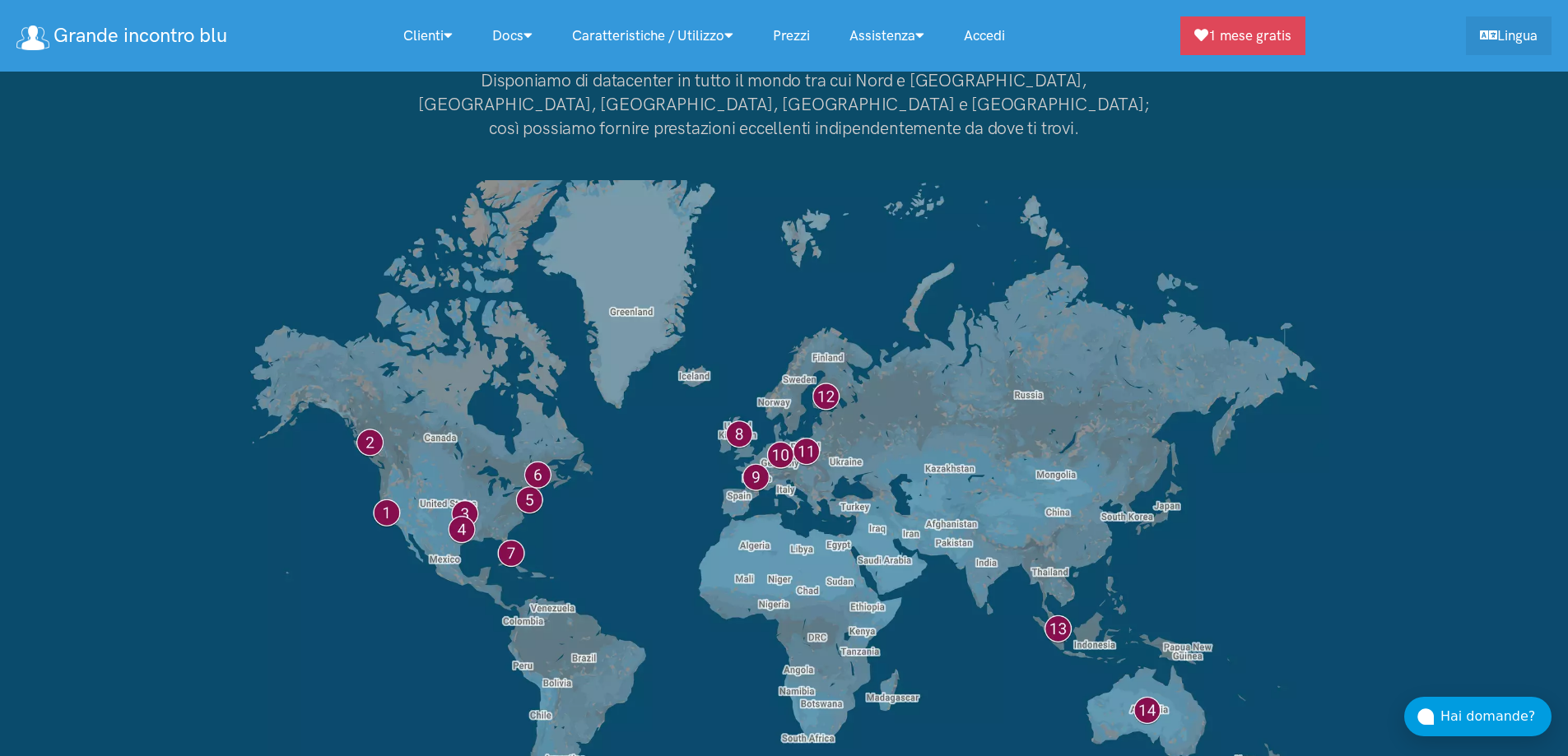
click at [524, 359] on img at bounding box center [784, 509] width 1568 height 658
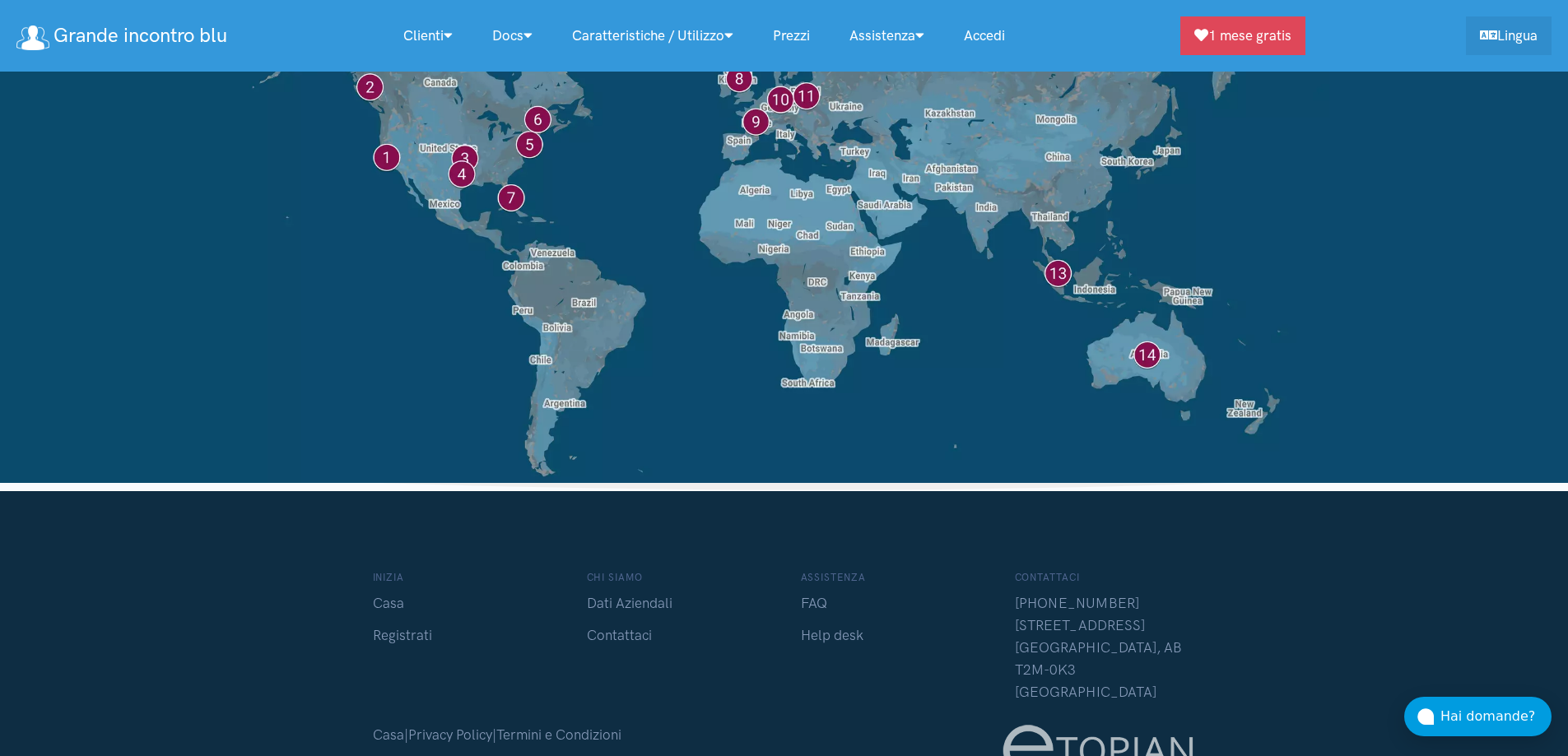
scroll to position [14886, 0]
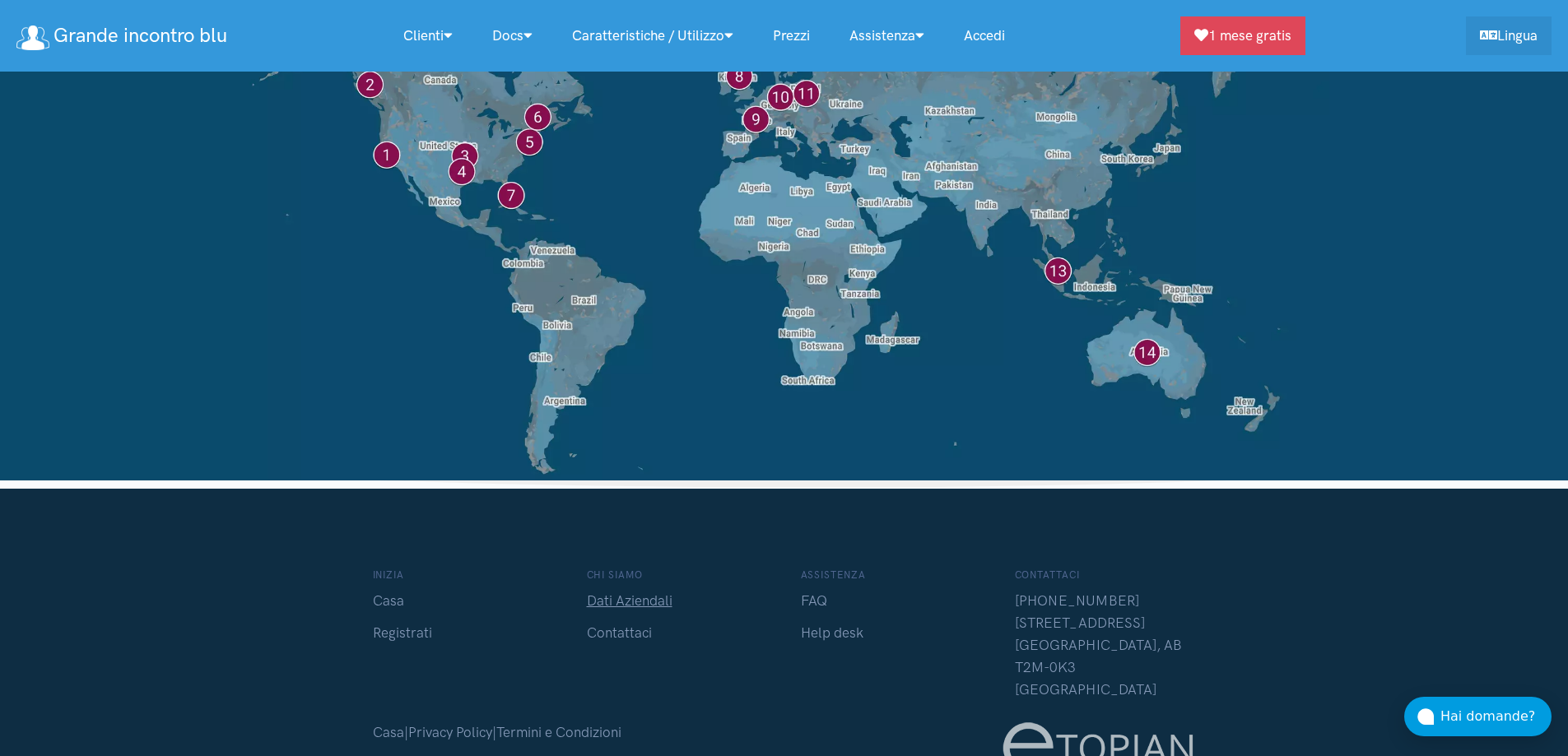
click at [630, 592] on link "Dati Aziendali" at bounding box center [630, 601] width 86 height 17
